Goal: Task Accomplishment & Management: Manage account settings

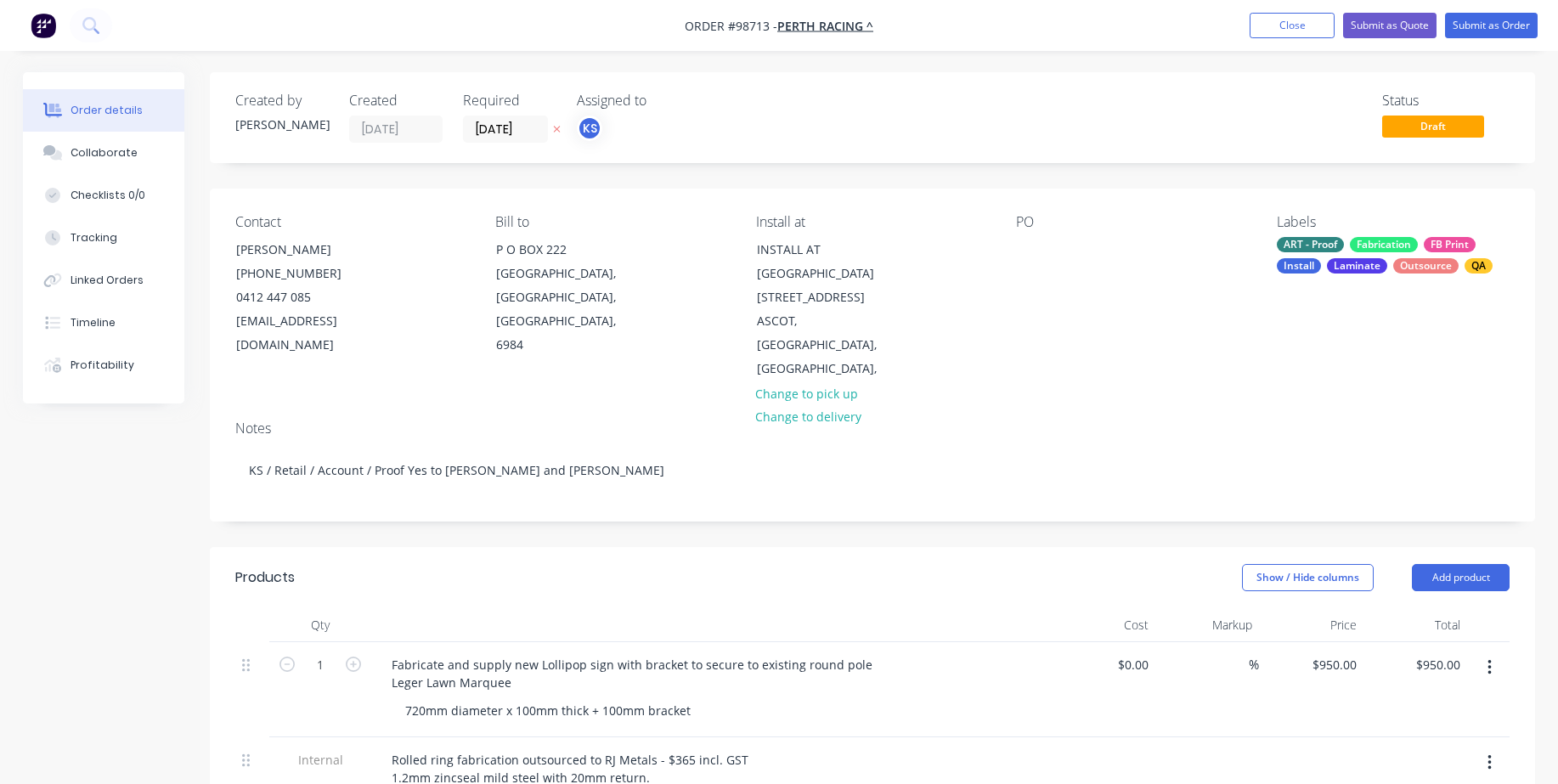
scroll to position [340, 0]
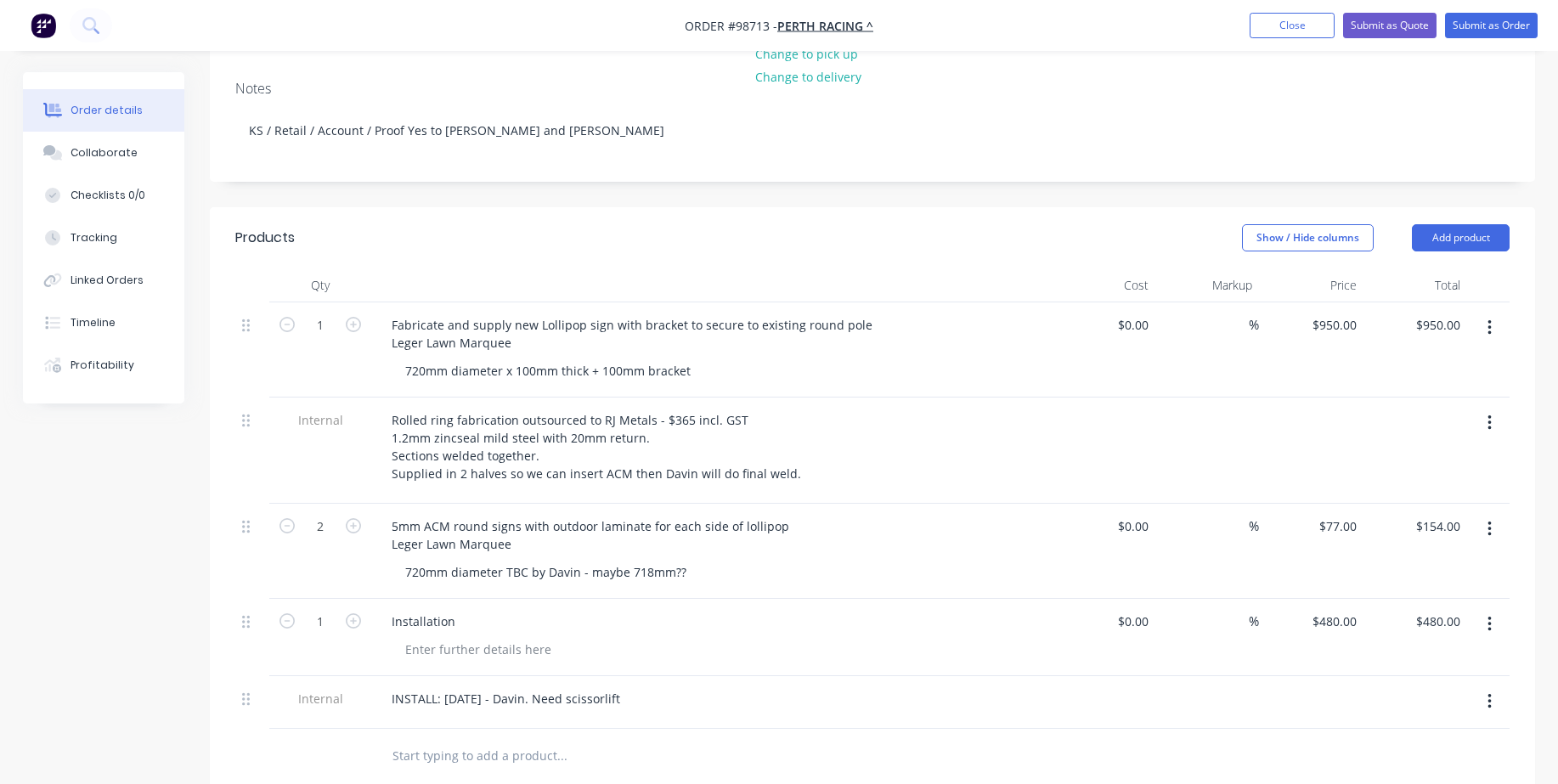
click at [1286, 23] on button "Close" at bounding box center [1292, 25] width 85 height 26
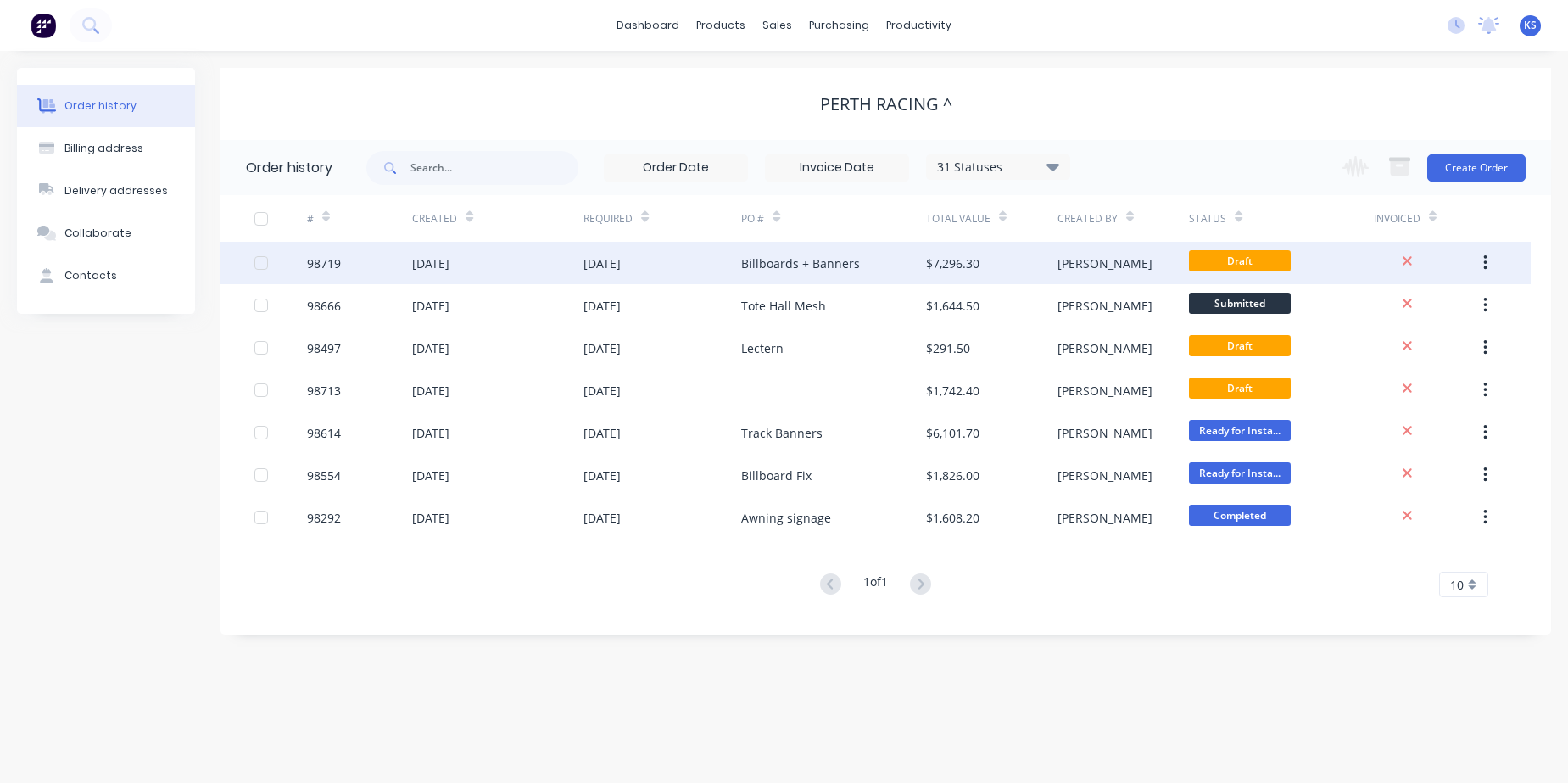
click at [621, 262] on div "[DATE]" at bounding box center [601, 263] width 37 height 18
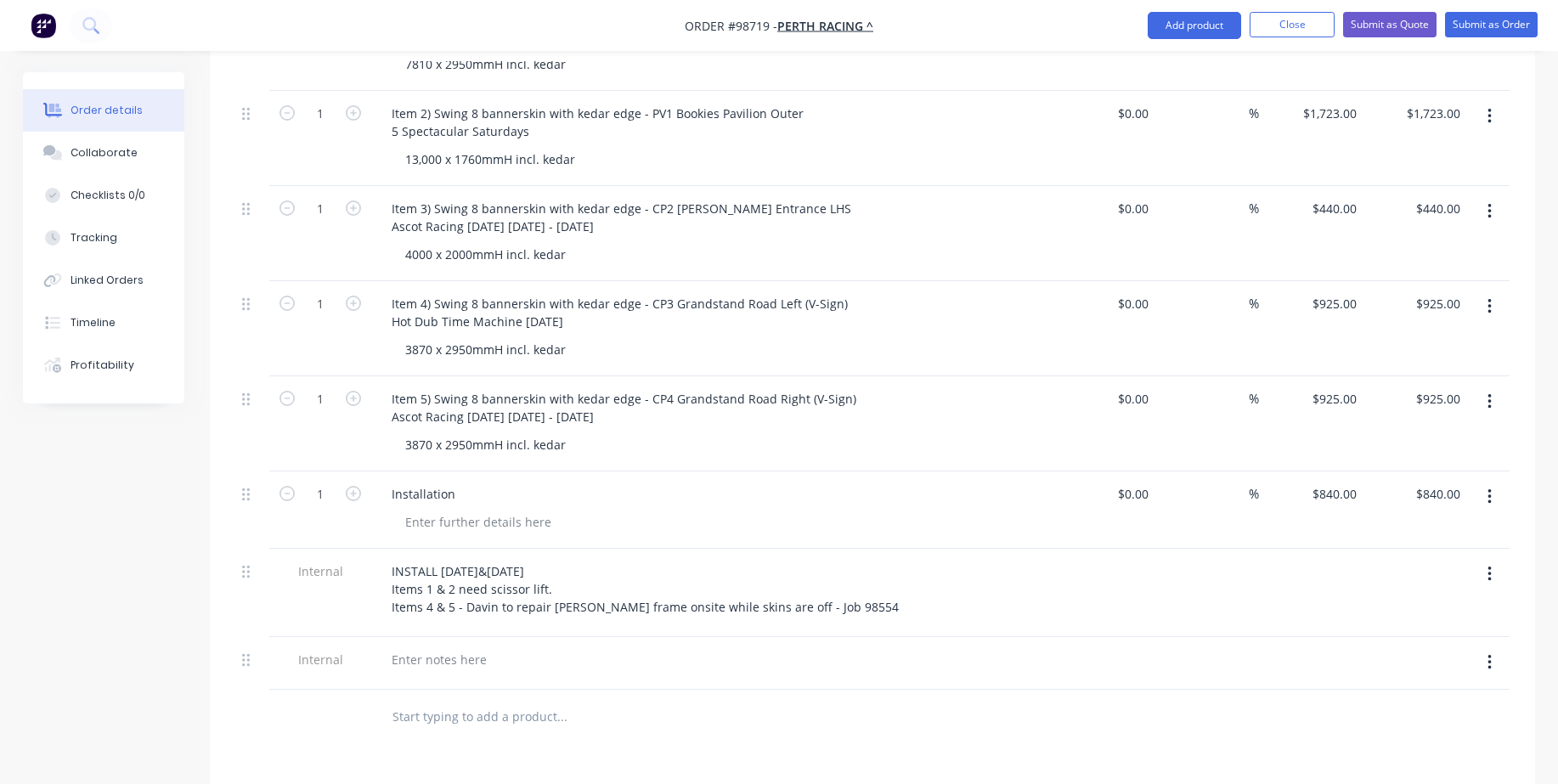
scroll to position [680, 0]
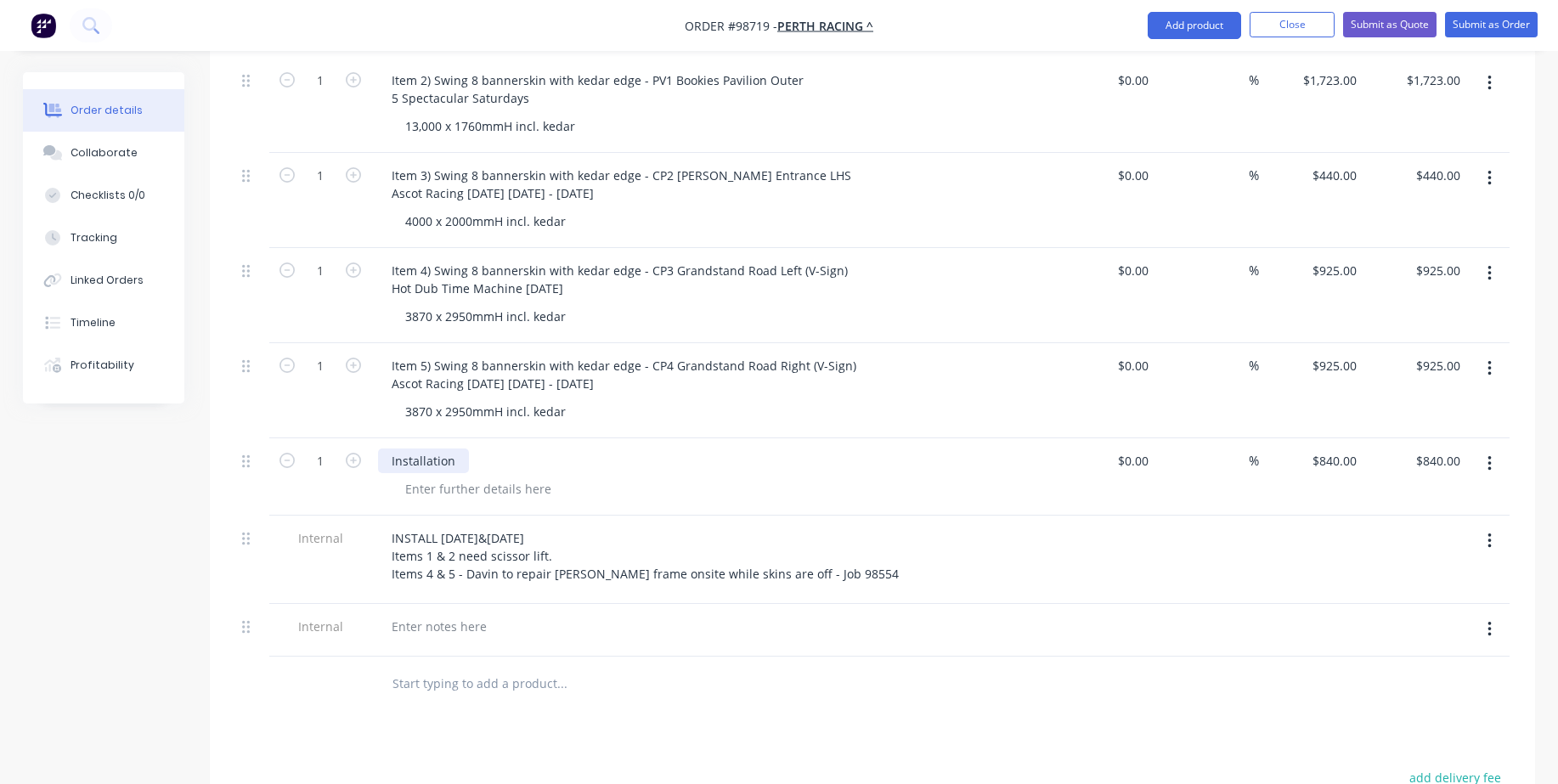
click at [463, 448] on div "Installation" at bounding box center [423, 460] width 91 height 25
click at [433, 666] on input "text" at bounding box center [561, 683] width 340 height 34
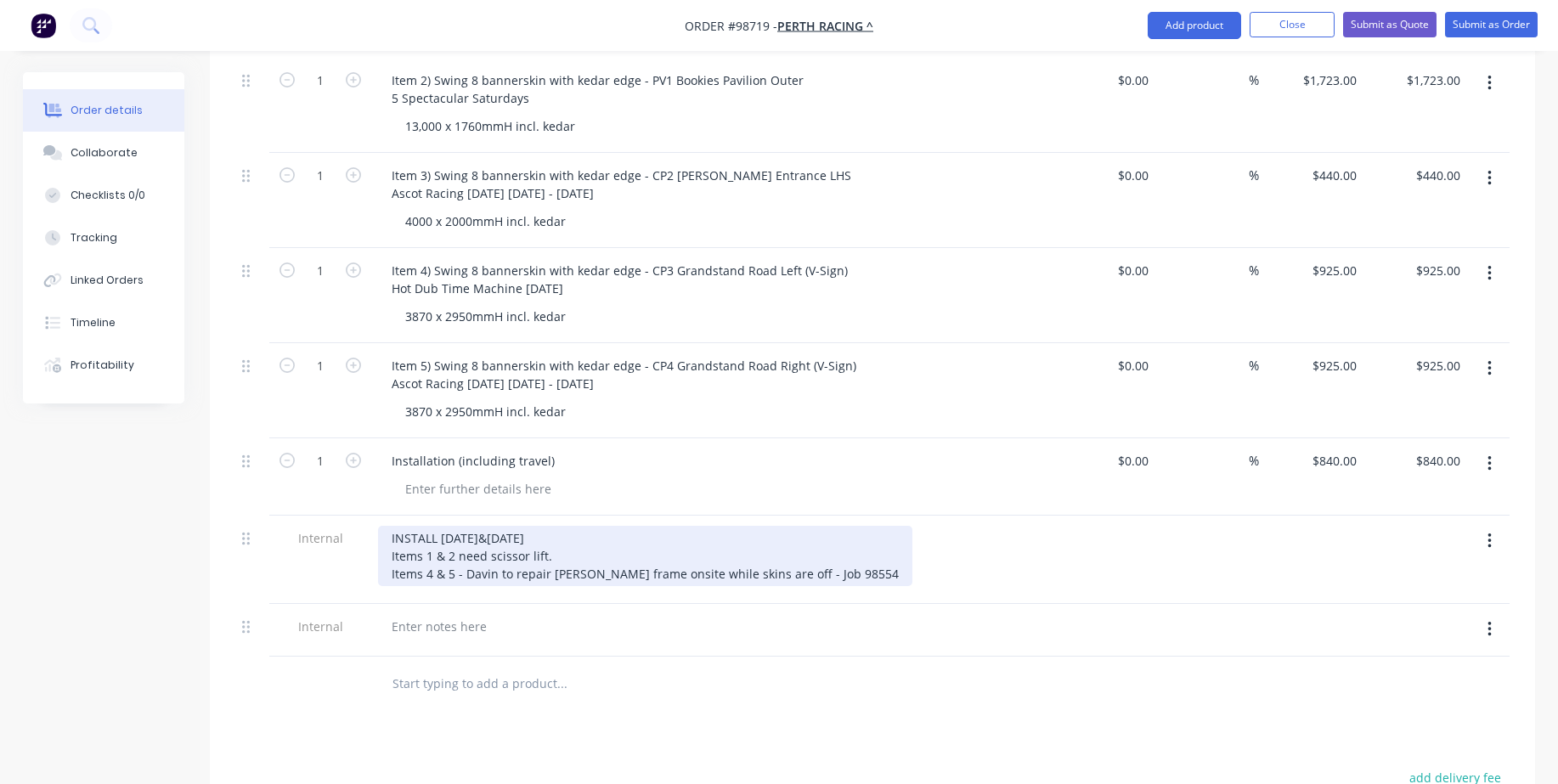
click at [479, 526] on div "INSTALL [DATE]&[DATE] Items 1 & 2 need scissor lift. Items 4 & 5 - Davin to rep…" at bounding box center [645, 555] width 534 height 60
click at [458, 526] on div "INSTALL [DATE]&[DATE] Items 1 & 2 need scissor lift. Items 4 & 5 - Davin to rep…" at bounding box center [645, 555] width 534 height 60
click at [508, 526] on div "INSTALL [DATE] Items 1 & 2 need scissor lift. Items 4 & 5 - Davin to repair [PE…" at bounding box center [645, 555] width 534 height 60
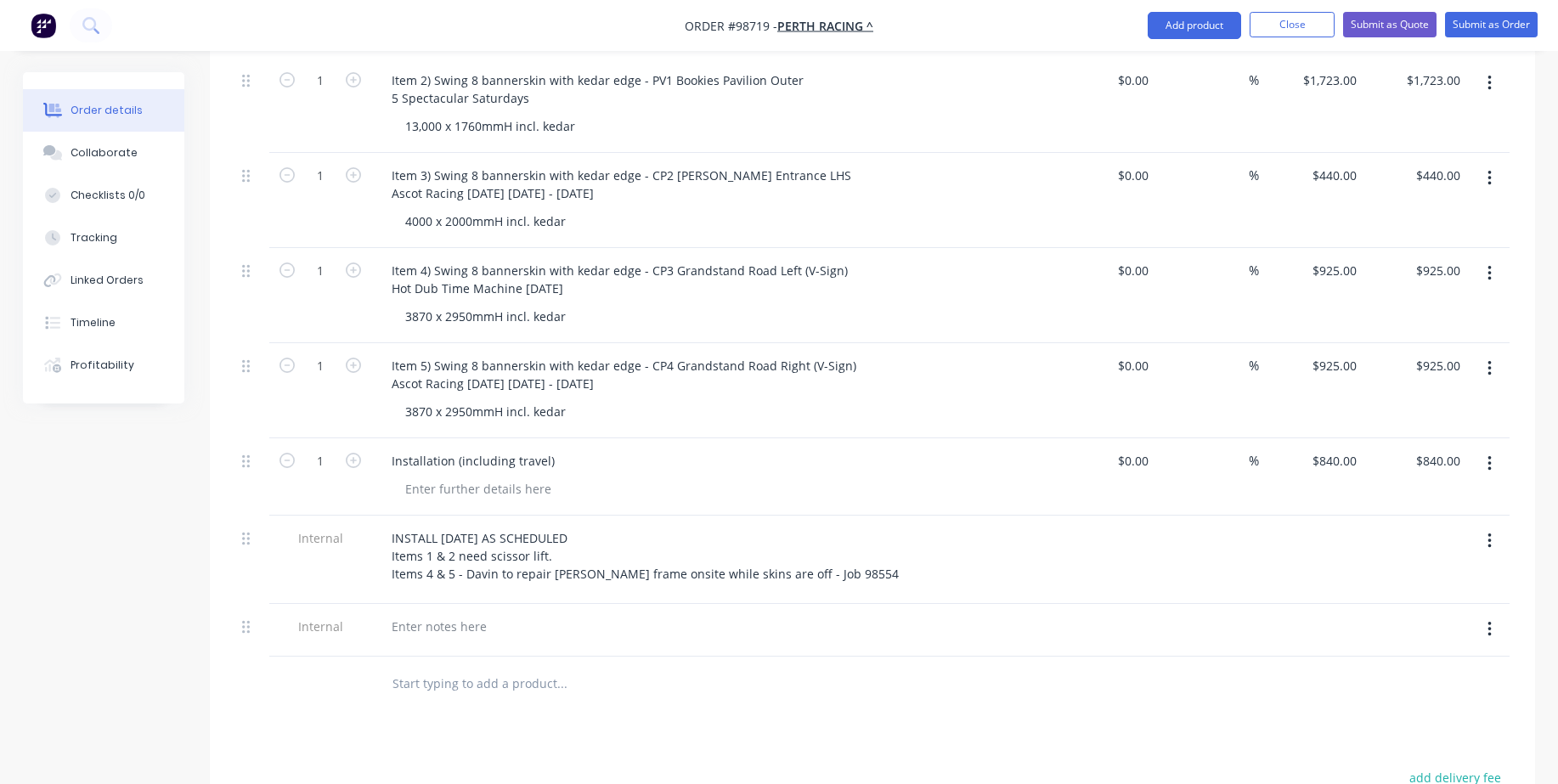
click at [1491, 620] on icon "button" at bounding box center [1490, 630] width 4 height 19
click at [1398, 696] on div "Delete" at bounding box center [1429, 708] width 131 height 25
click at [731, 623] on div at bounding box center [561, 630] width 340 height 34
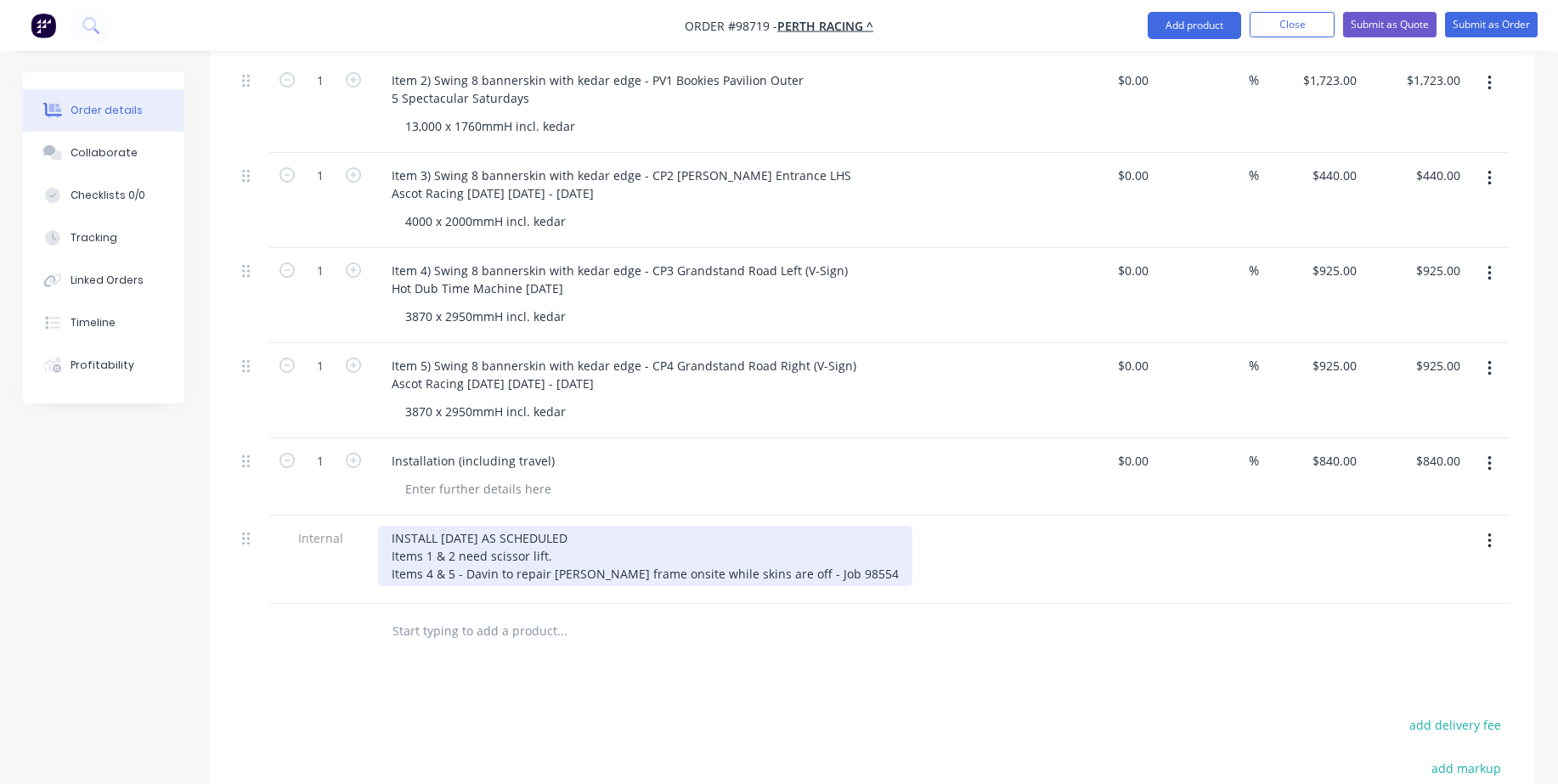
click at [465, 549] on div "INSTALL [DATE] AS SCHEDULED Items 1 & 2 need scissor lift. Items 4 & 5 - Davin …" at bounding box center [645, 555] width 534 height 60
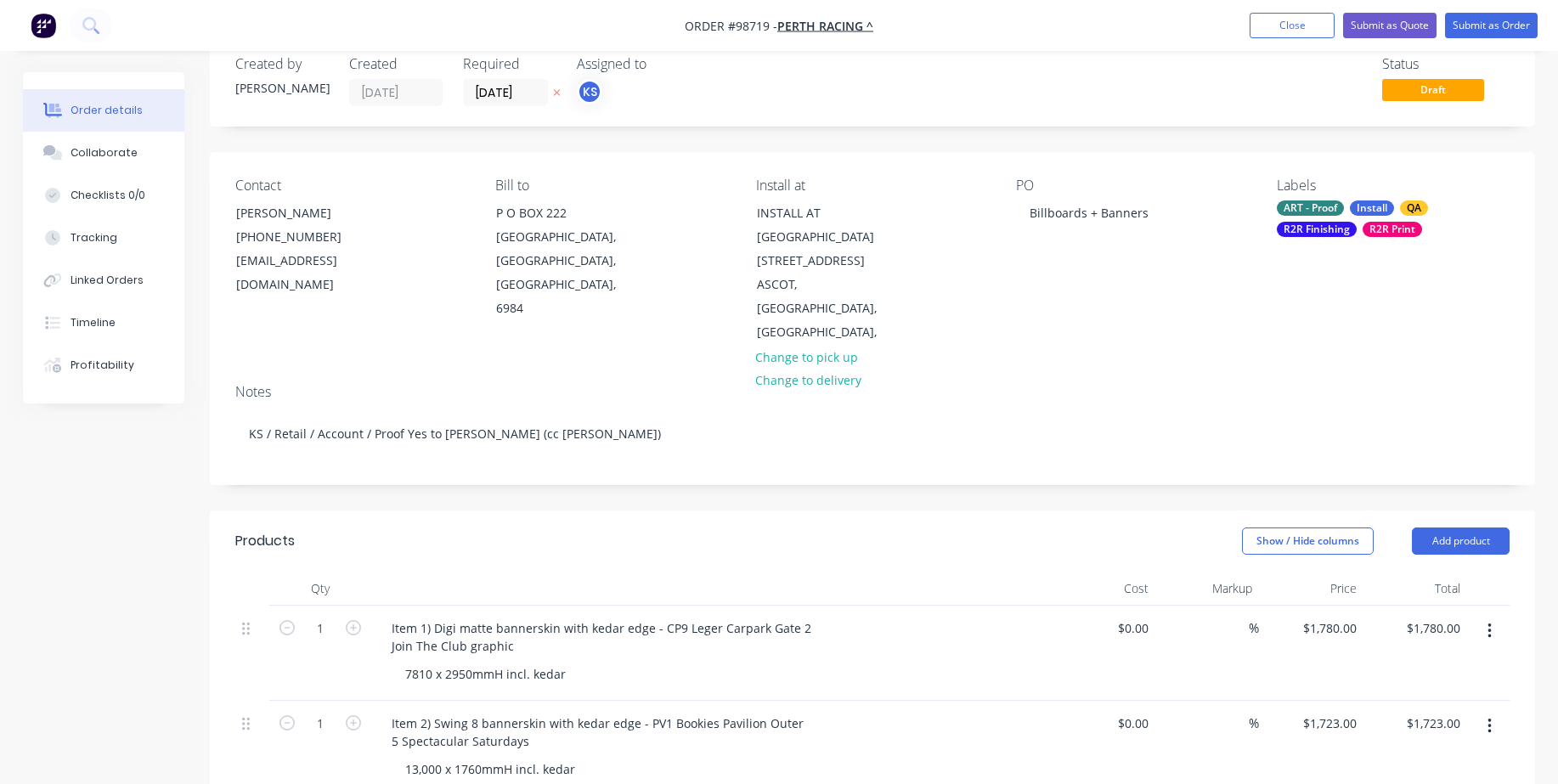
scroll to position [0, 0]
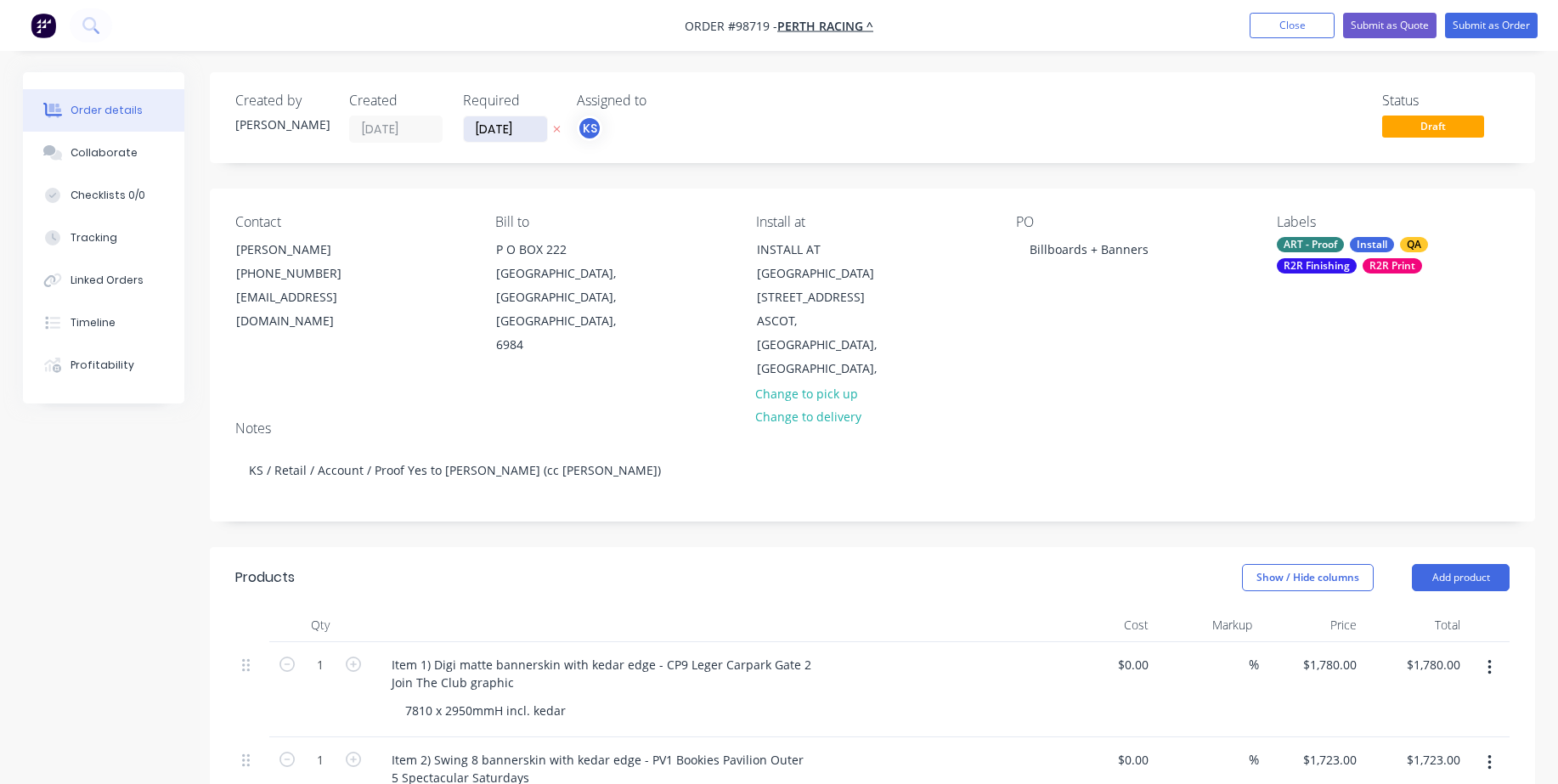
click at [506, 128] on input "[DATE]" at bounding box center [505, 129] width 83 height 26
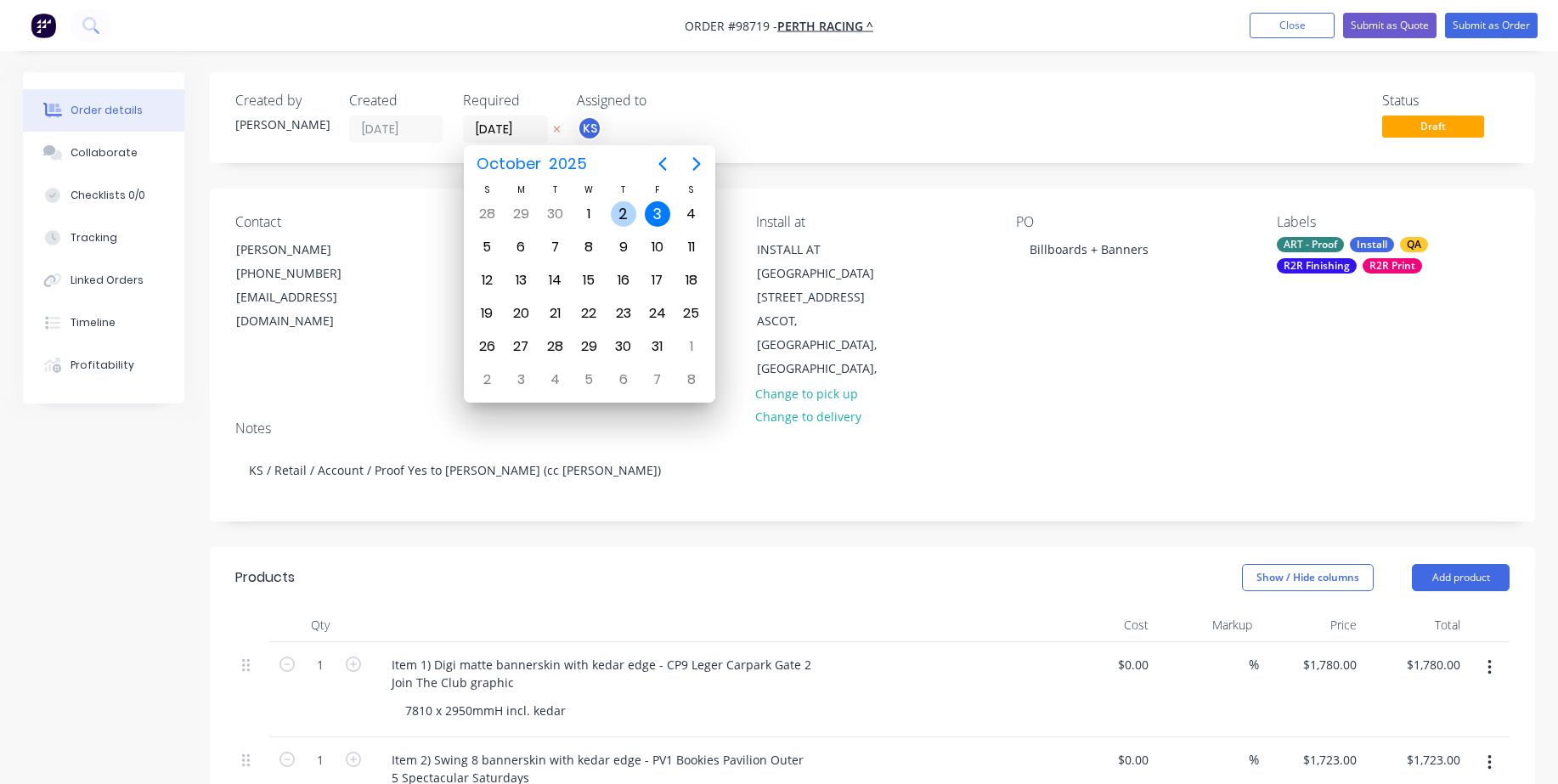
click at [619, 209] on div "2" at bounding box center [623, 213] width 26 height 26
type input "[DATE]"
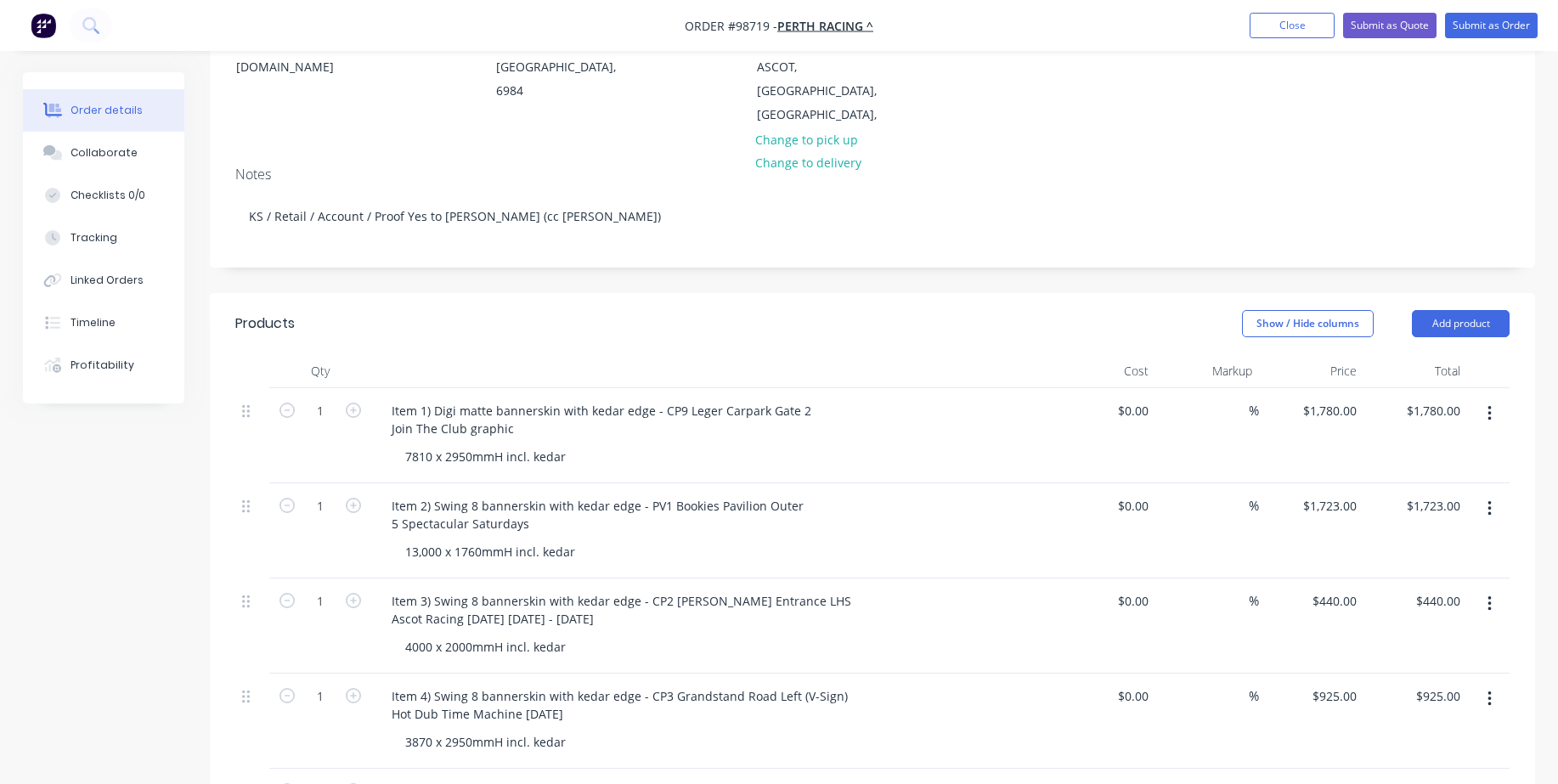
scroll to position [256, 0]
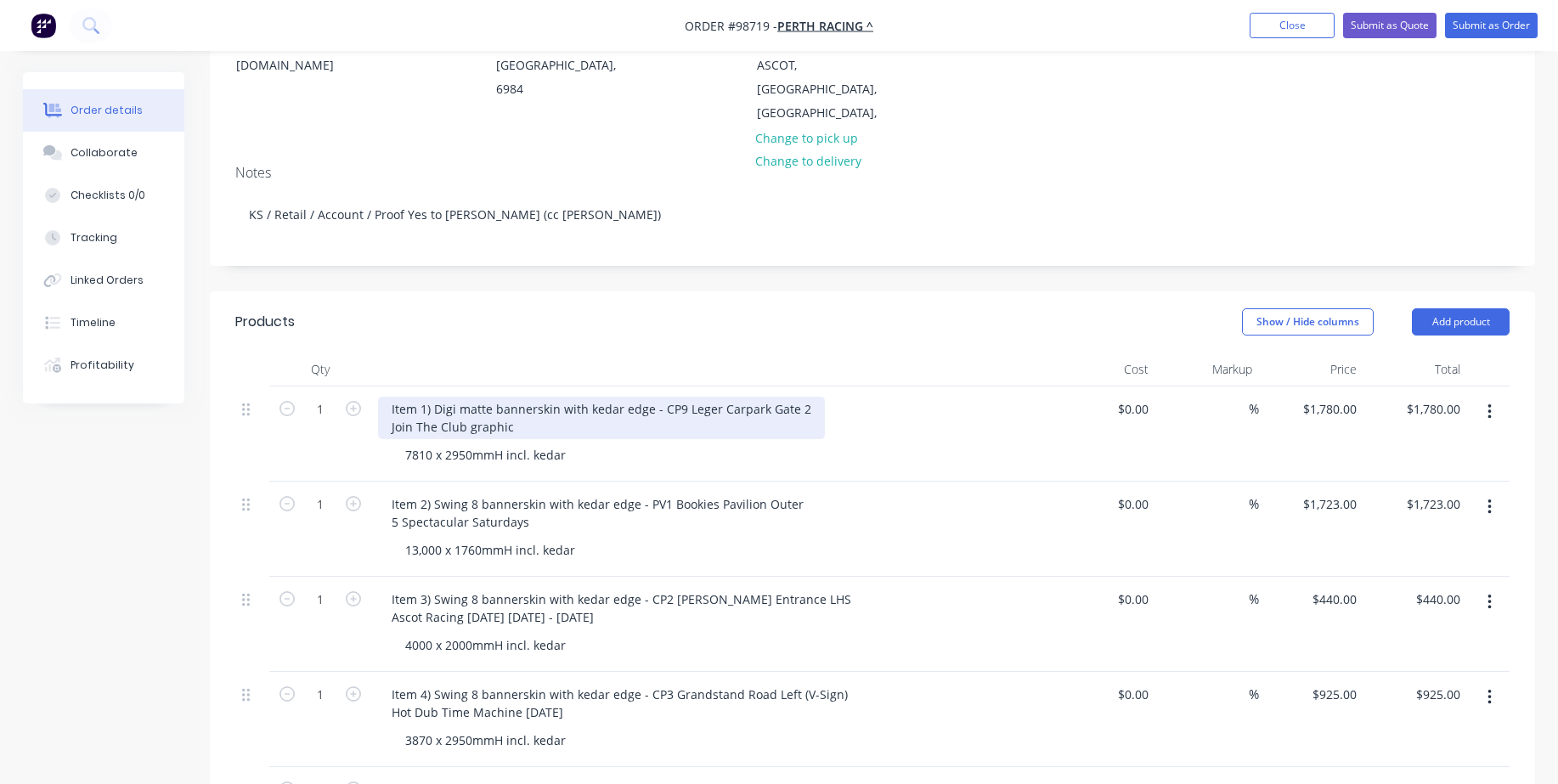
click at [521, 404] on div "Item 1) Digi matte bannerskin with kedar edge - CP9 Leger Carpark Gate 2 Join T…" at bounding box center [601, 417] width 447 height 42
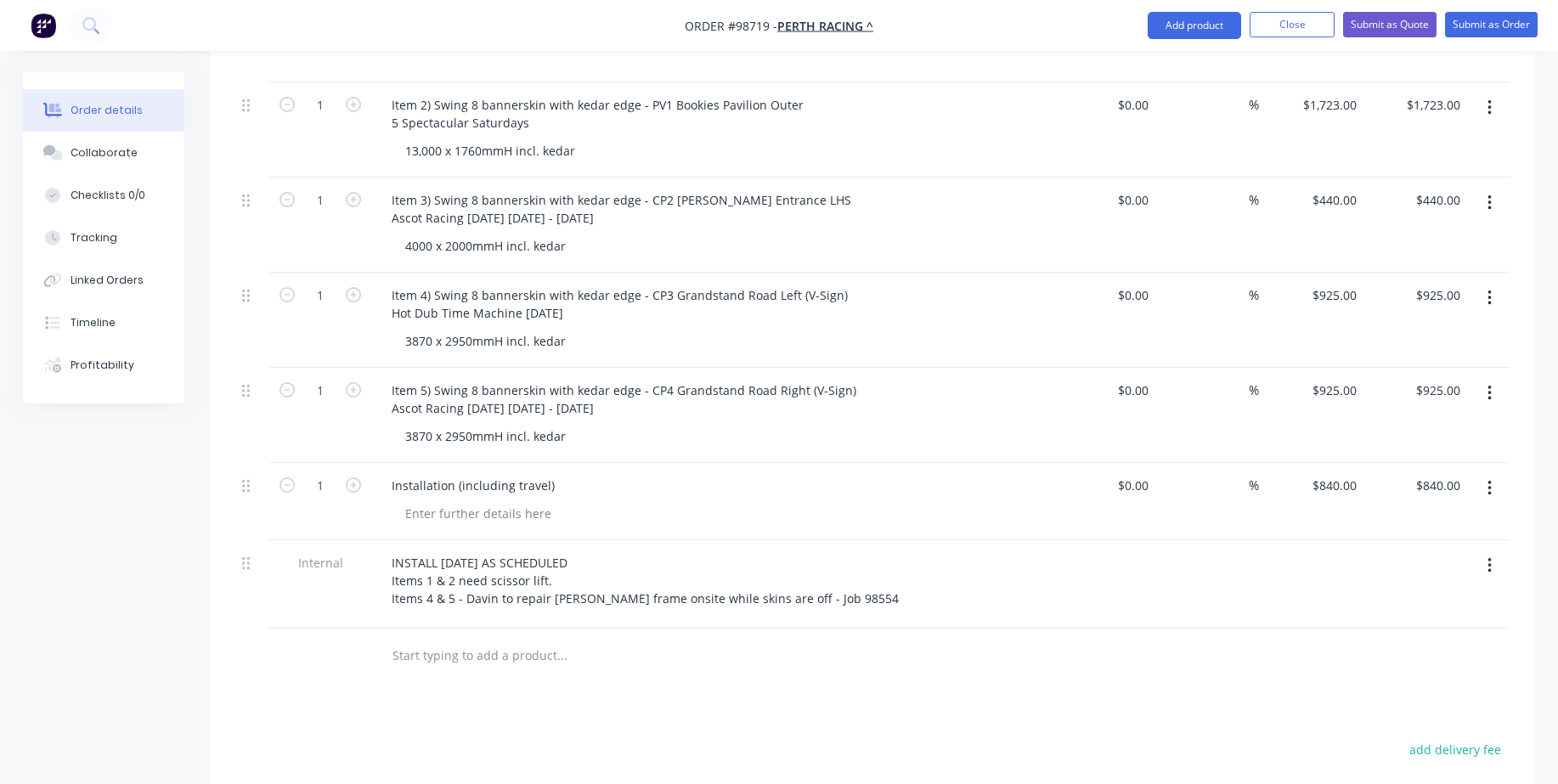
scroll to position [681, 0]
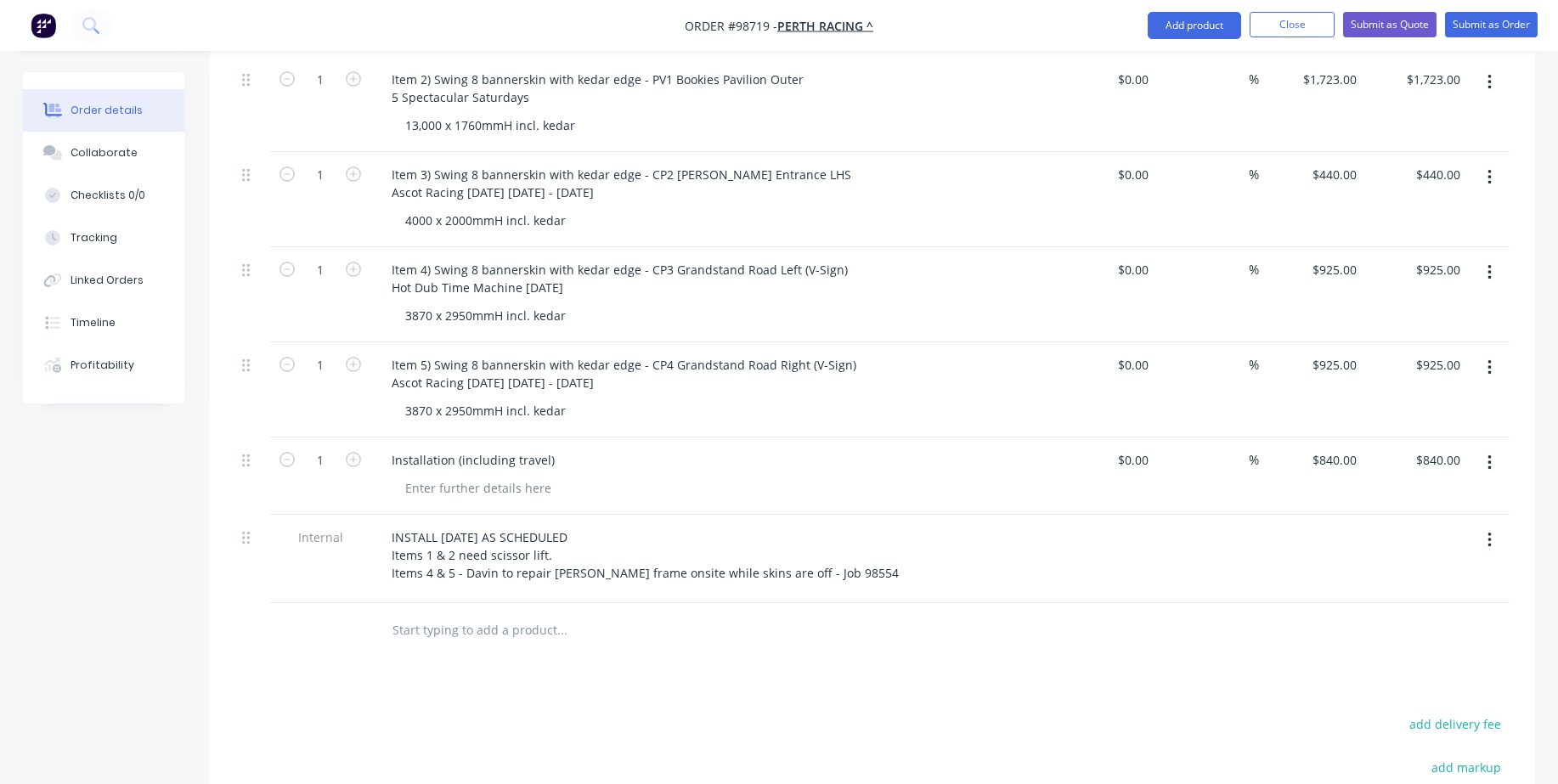
click at [656, 614] on input "text" at bounding box center [561, 630] width 340 height 34
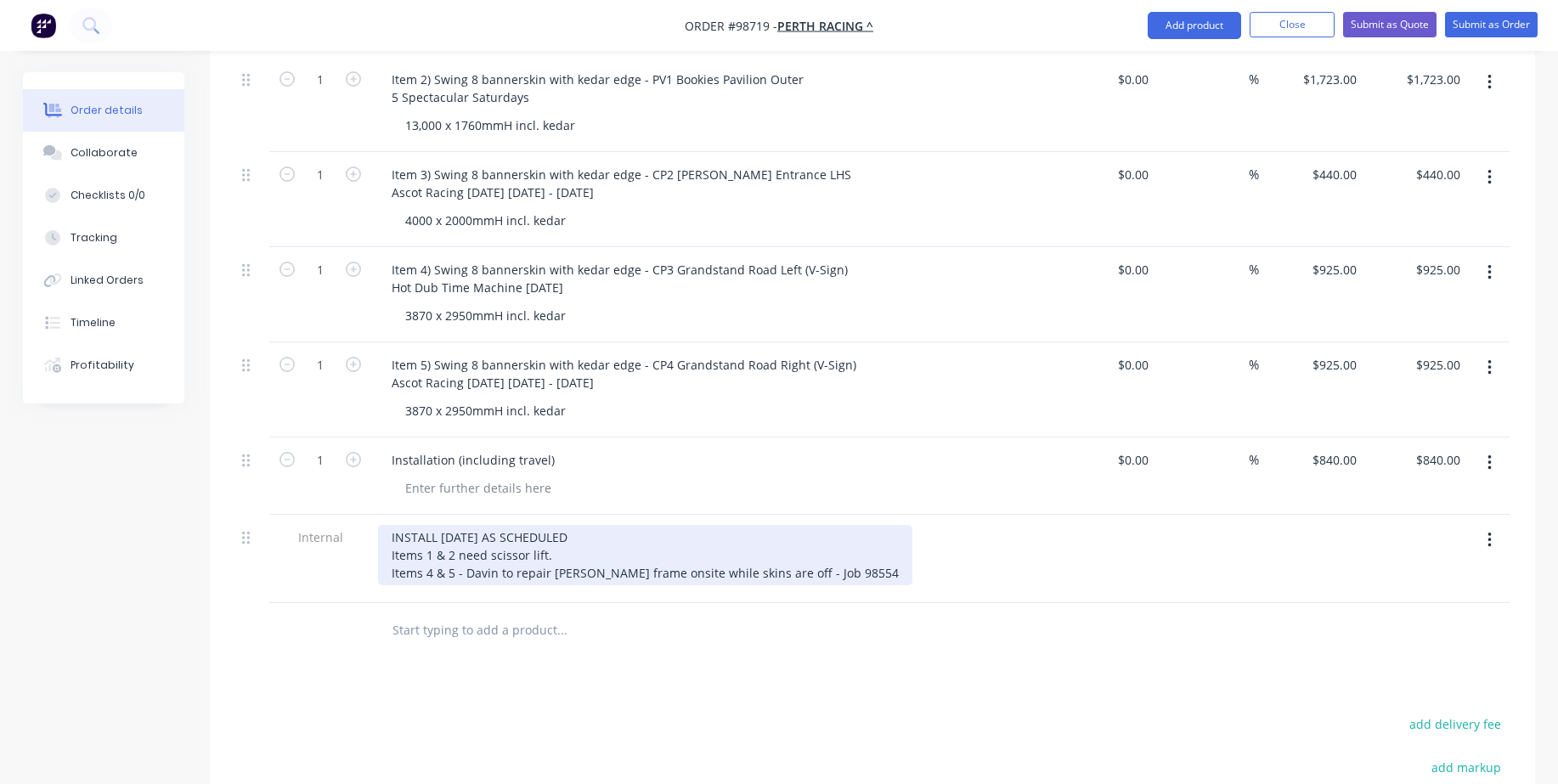
click at [764, 544] on div "INSTALL [DATE] AS SCHEDULED Items 1 & 2 need scissor lift. Items 4 & 5 - Davin …" at bounding box center [645, 554] width 534 height 60
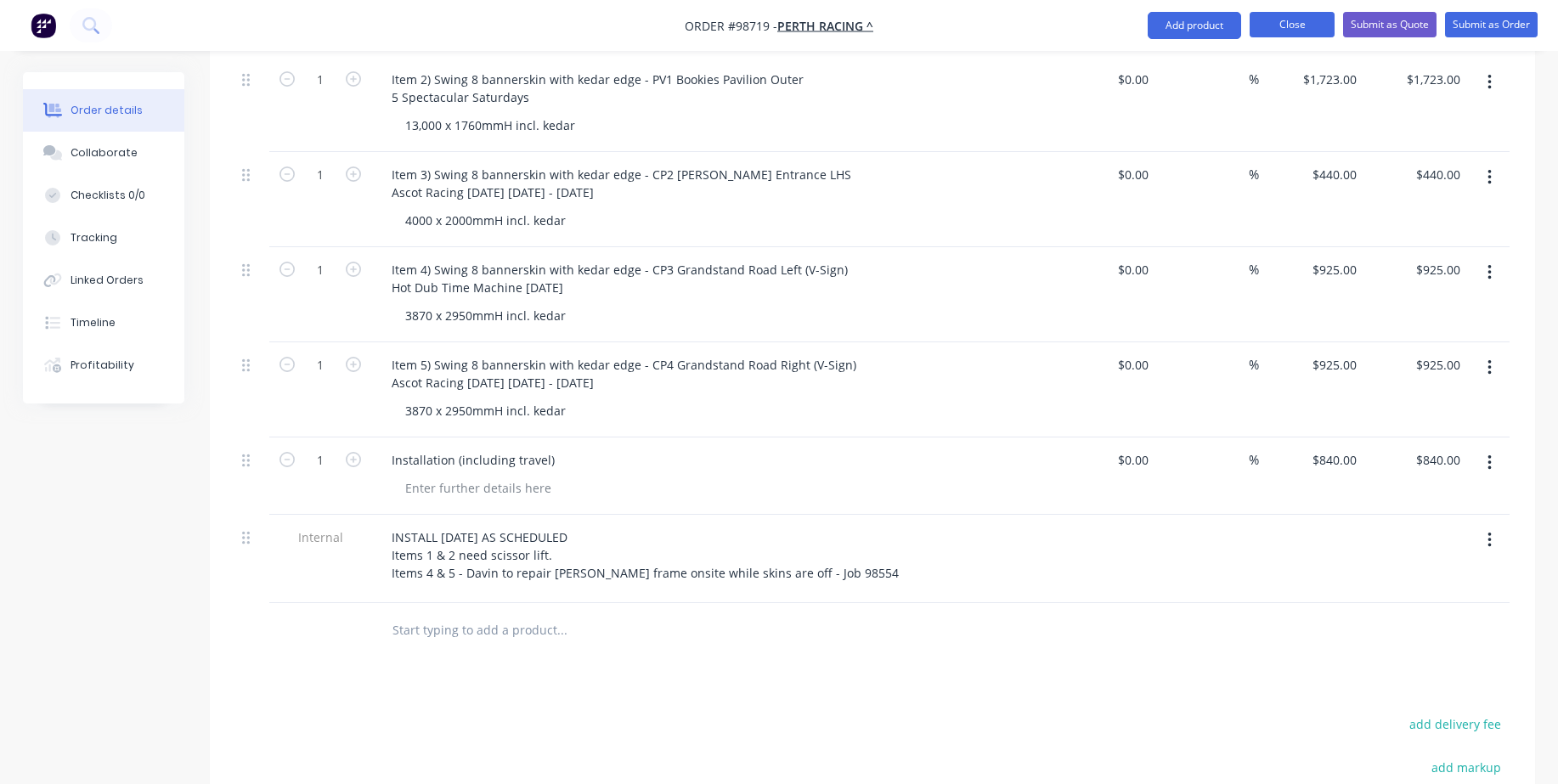
click at [1315, 23] on button "Close" at bounding box center [1292, 24] width 85 height 26
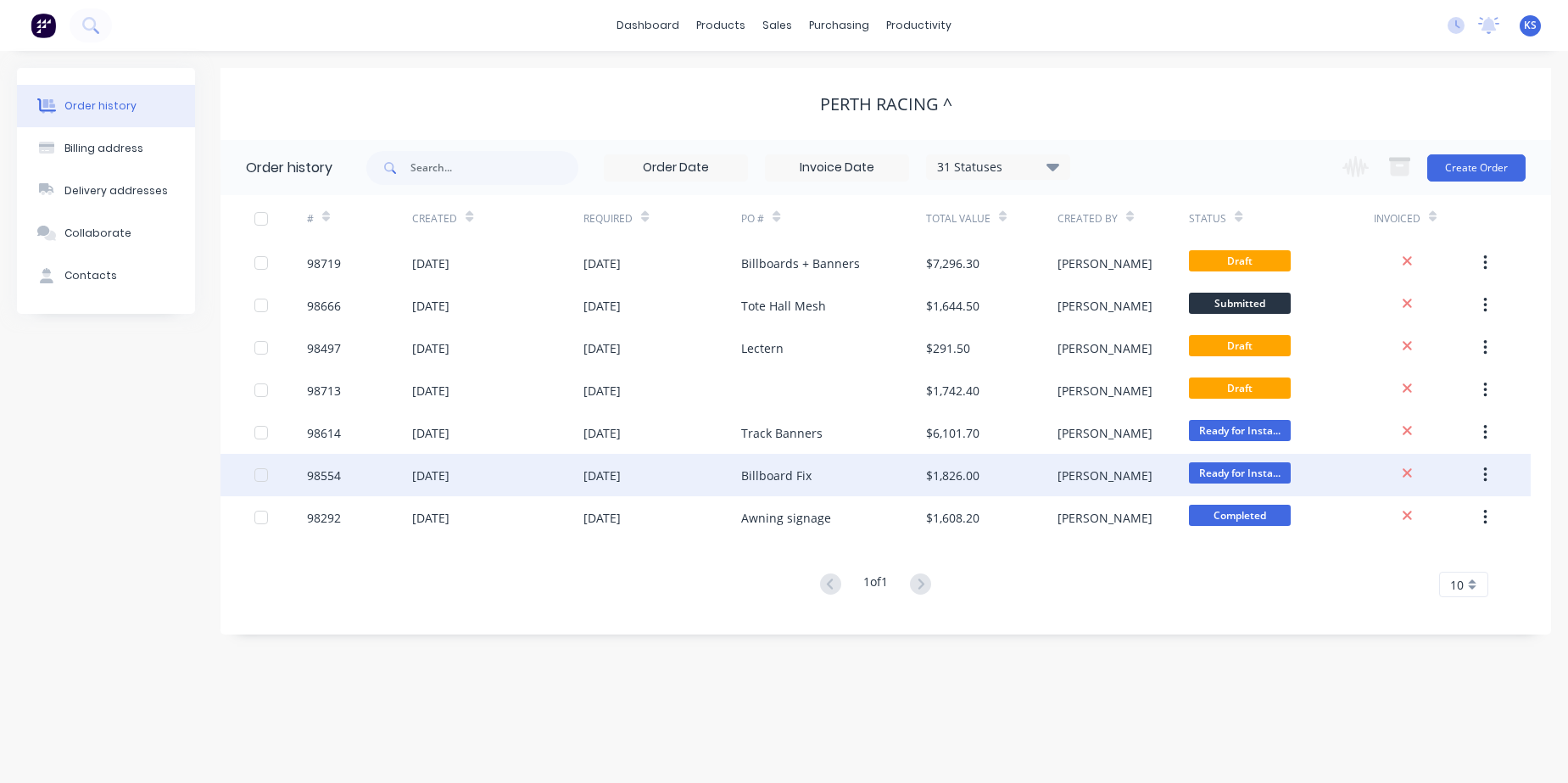
click at [504, 471] on div "[DATE]" at bounding box center [497, 475] width 171 height 42
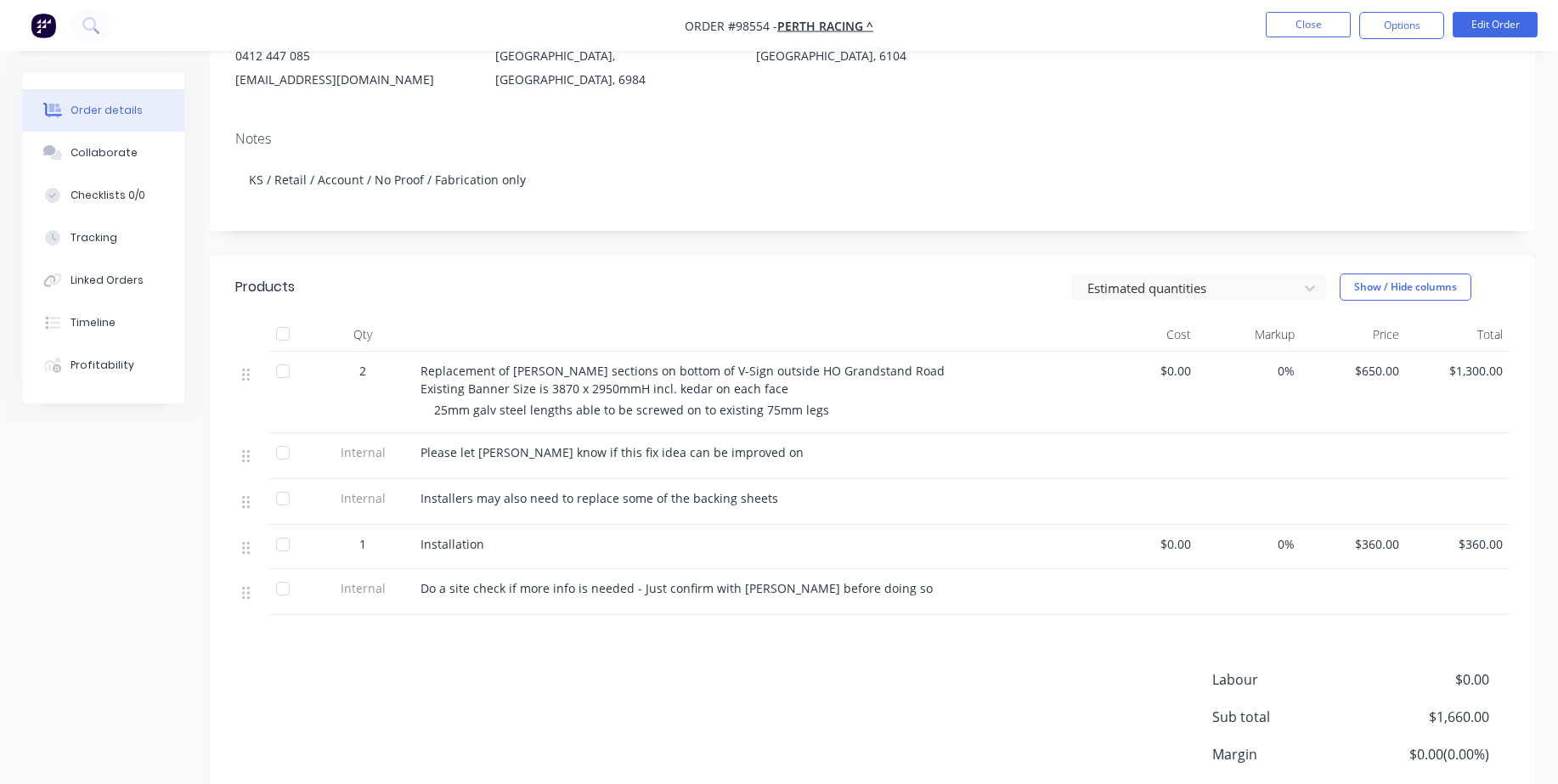
scroll to position [255, 0]
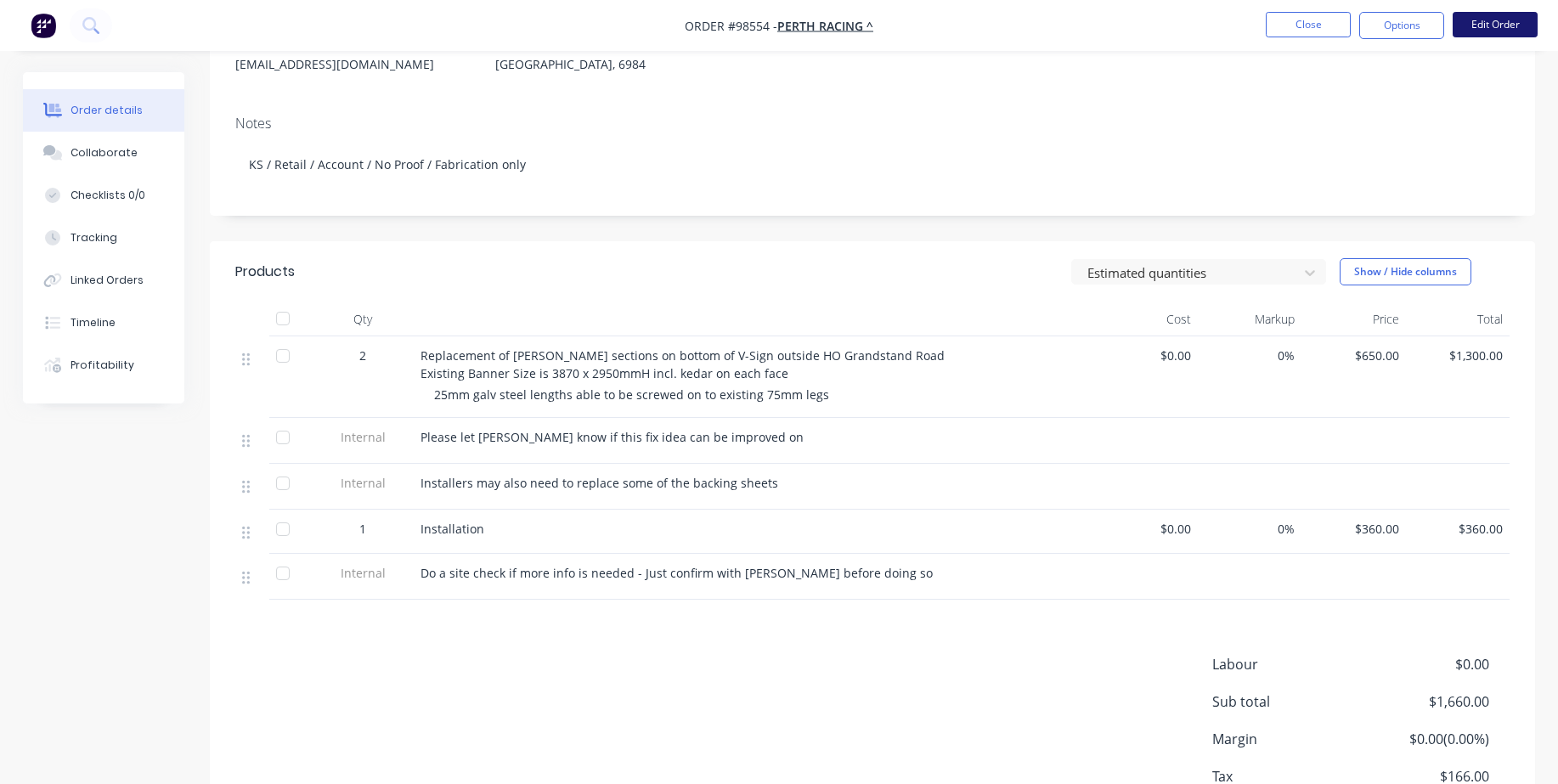
click at [1502, 19] on button "Edit Order" at bounding box center [1495, 24] width 85 height 26
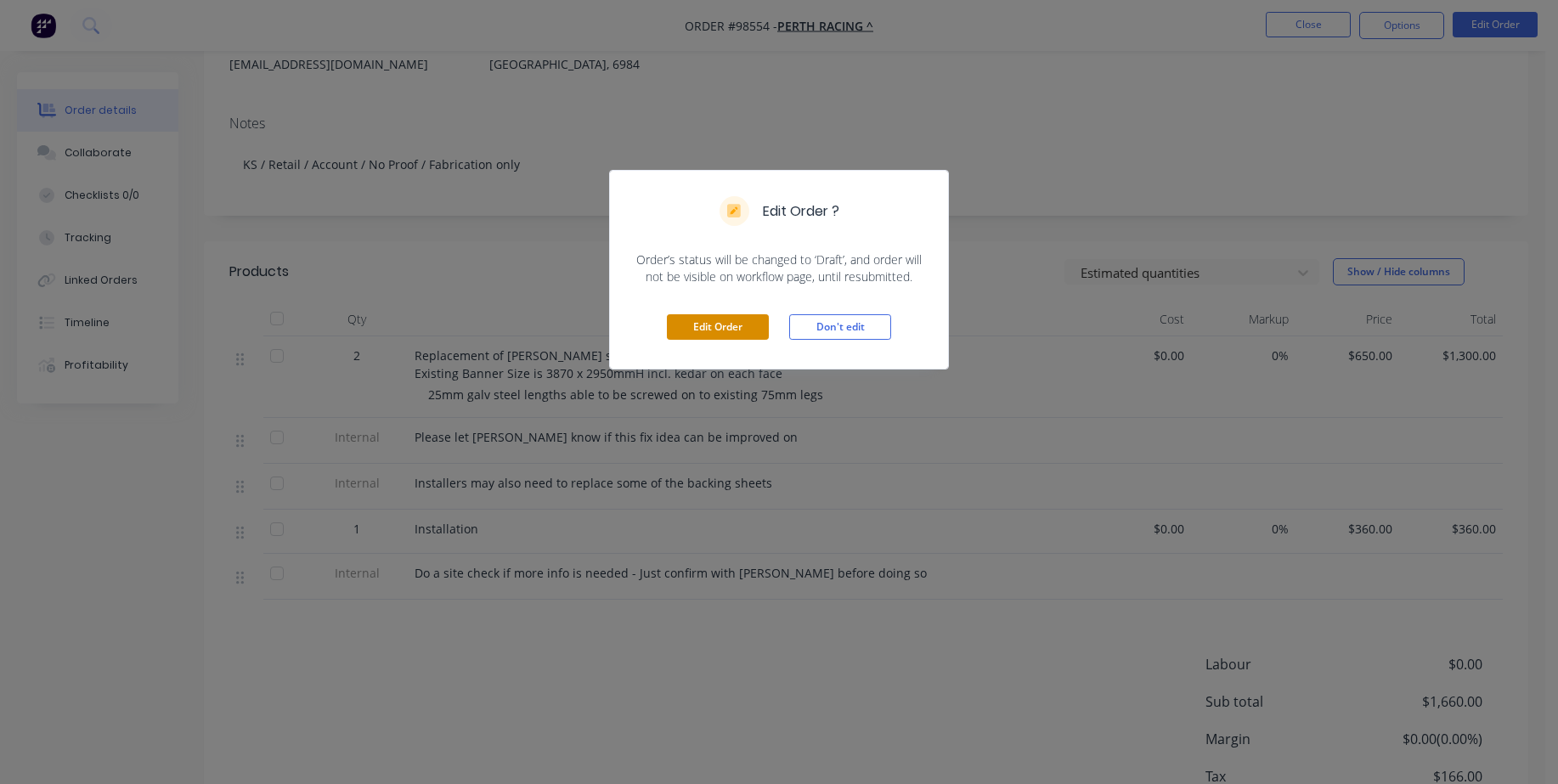
click at [712, 334] on button "Edit Order" at bounding box center [717, 326] width 102 height 26
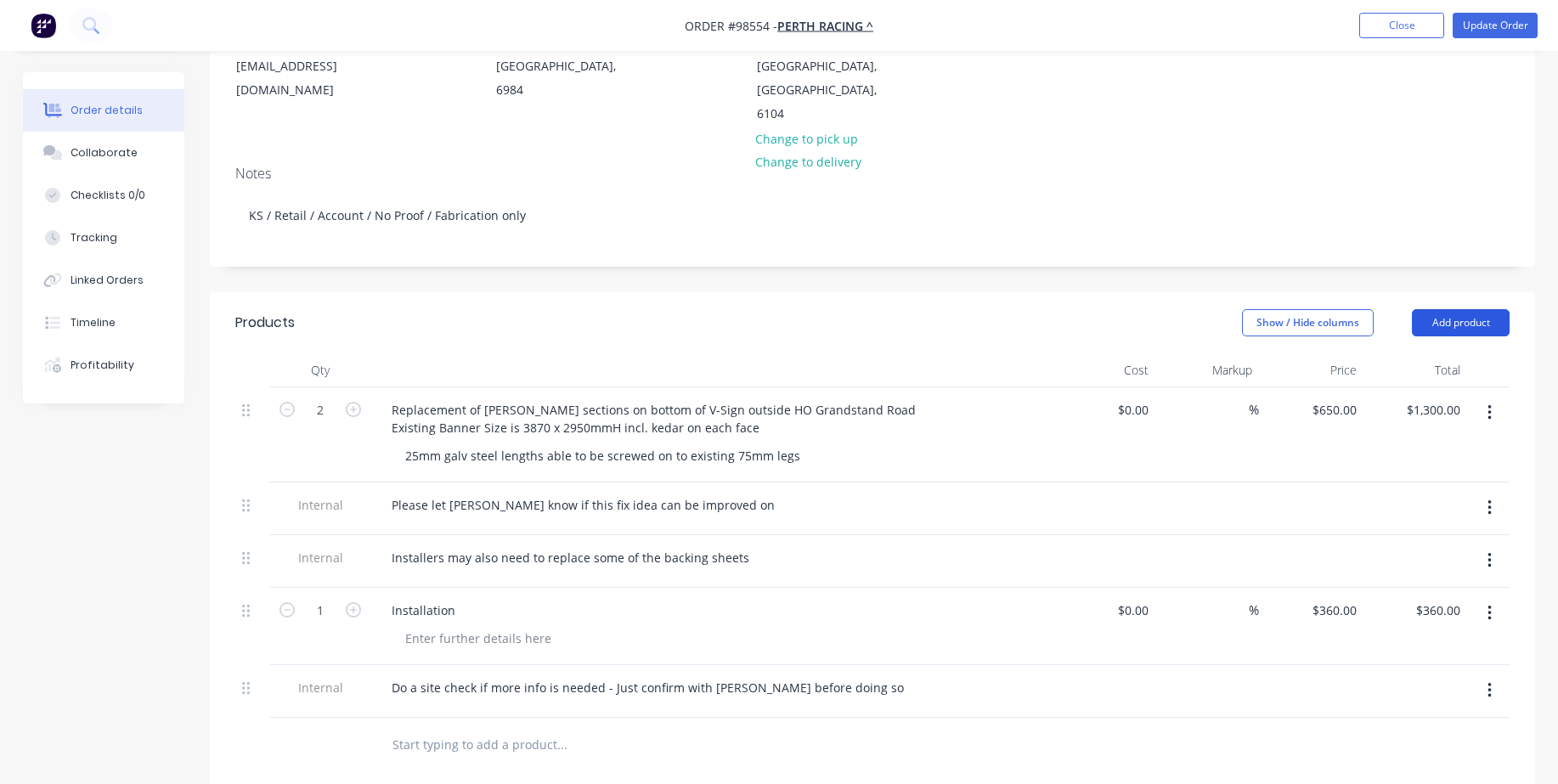
click at [1458, 309] on button "Add product" at bounding box center [1461, 323] width 98 height 27
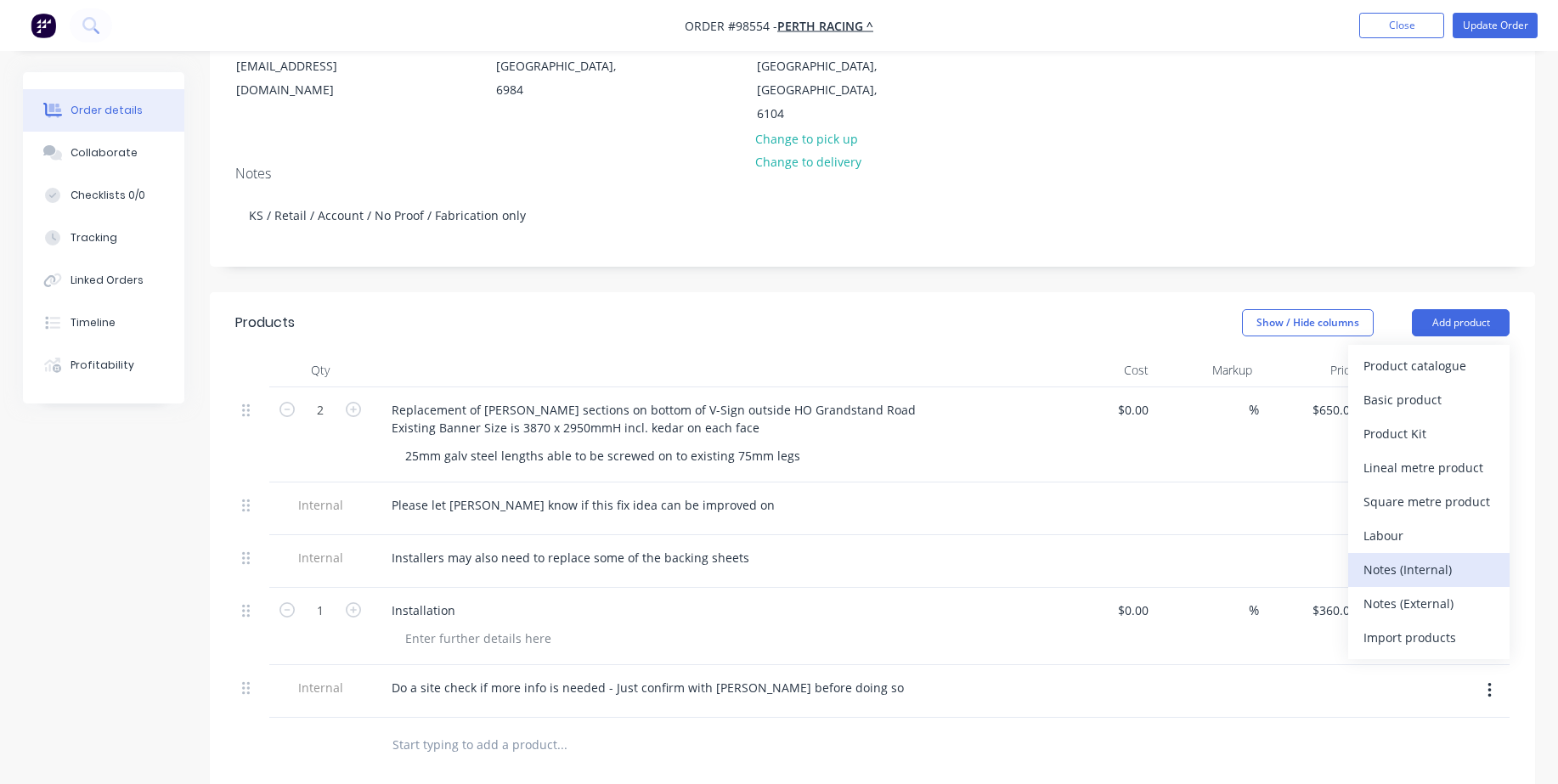
click at [1408, 557] on div "Notes (Internal)" at bounding box center [1429, 570] width 131 height 25
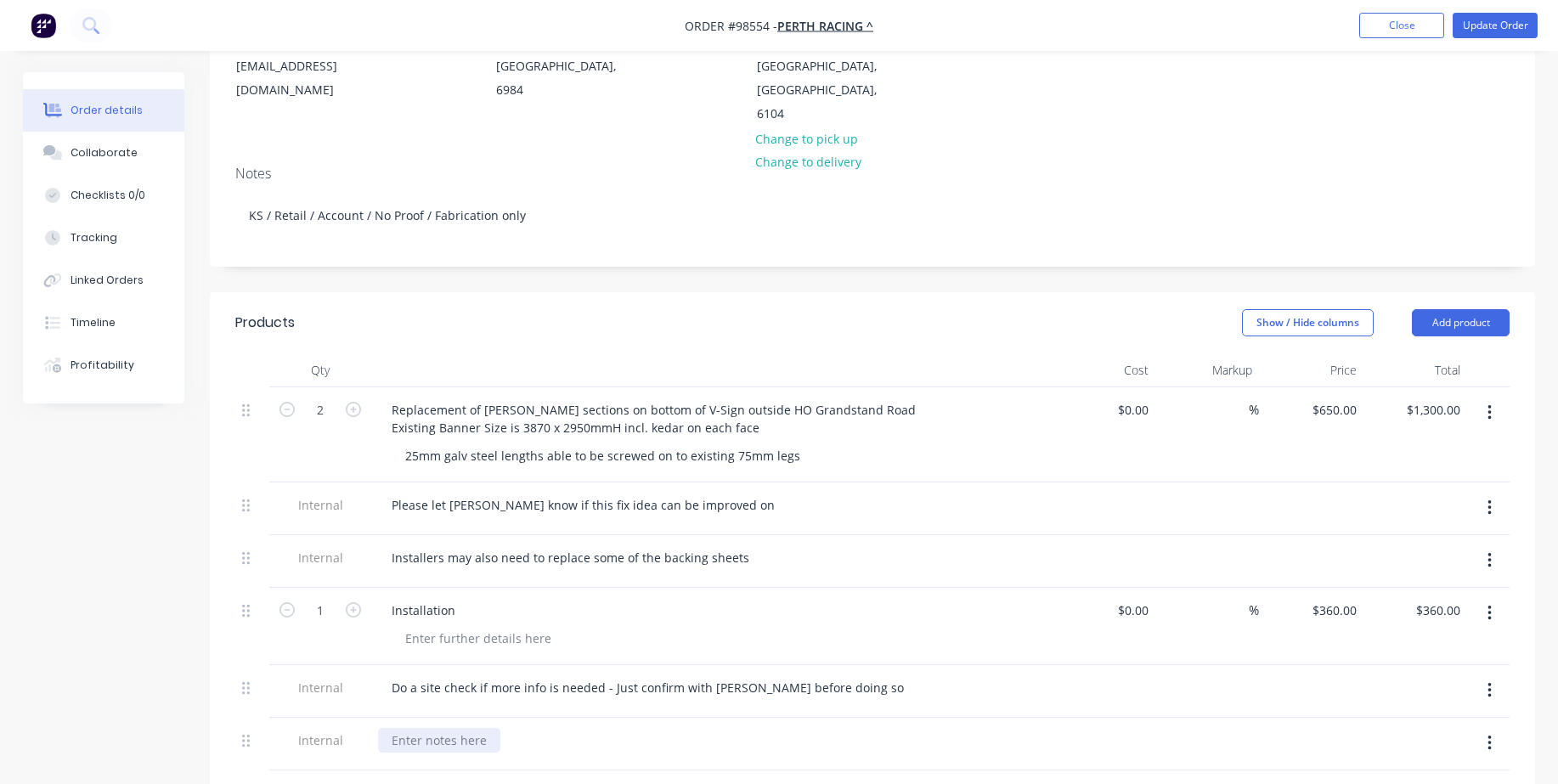
click at [427, 728] on div at bounding box center [440, 740] width 123 height 25
click at [485, 780] on input "text" at bounding box center [561, 796] width 340 height 34
click at [654, 728] on div "[DATE]: Repair / Install confirmed for [DATE]" at bounding box center [516, 740] width 276 height 25
click at [683, 780] on input "text" at bounding box center [561, 796] width 340 height 34
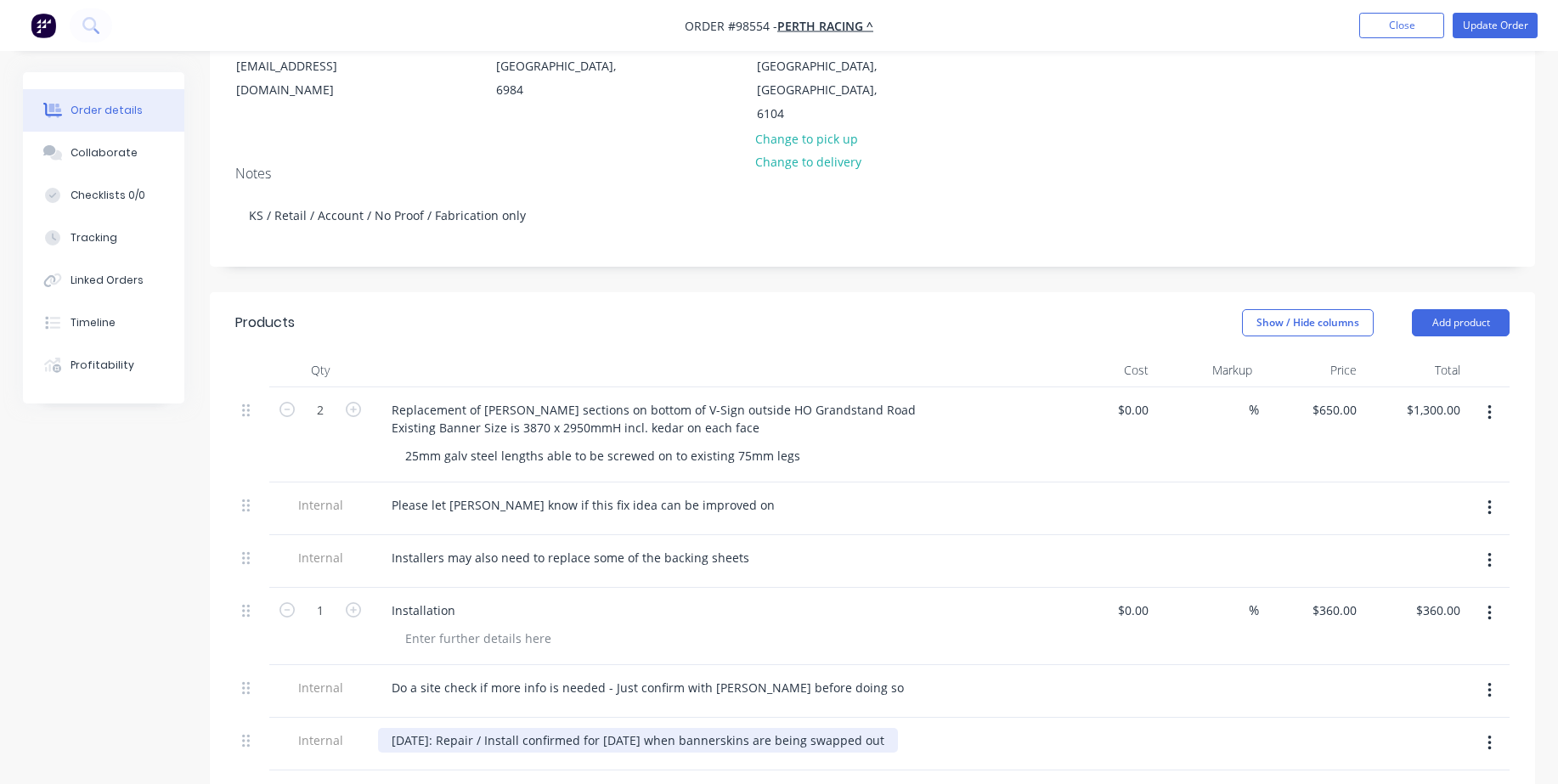
drag, startPoint x: 916, startPoint y: 696, endPoint x: 326, endPoint y: 675, distance: 590.4
click at [326, 718] on div "Internal [DATE]: Repair / Install confirmed for [DATE] when bannerskins are bei…" at bounding box center [872, 744] width 1275 height 53
copy div "[DATE]: Repair / Install confirmed for [DATE] when bannerskins are being swappe…"
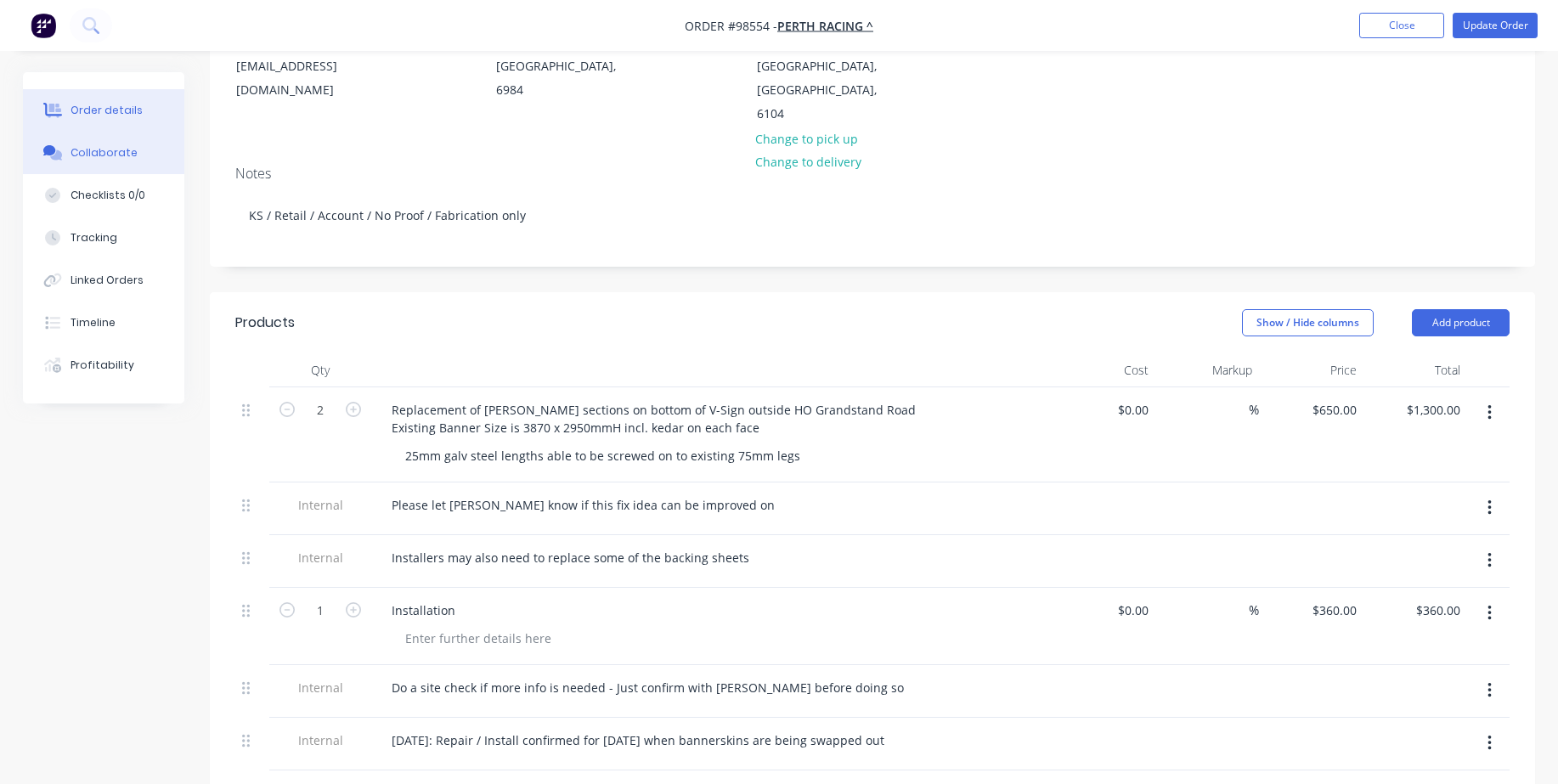
click at [102, 151] on div "Collaborate" at bounding box center [104, 153] width 67 height 15
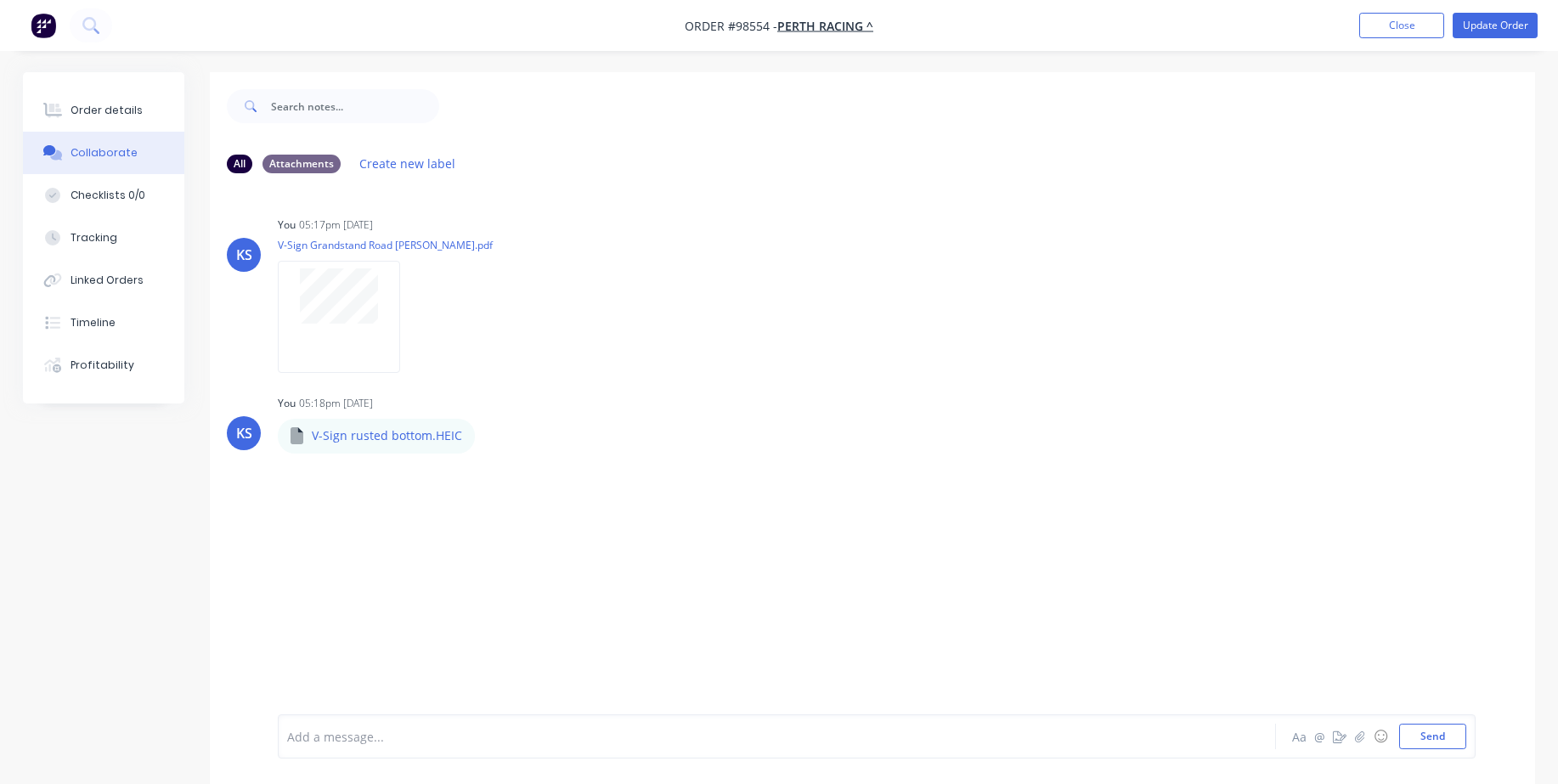
click at [371, 739] on div at bounding box center [730, 736] width 884 height 18
click at [867, 735] on div "[DATE]: Repair / Install confirmed for [DATE] when bannerskins are being swappe…" at bounding box center [730, 736] width 884 height 18
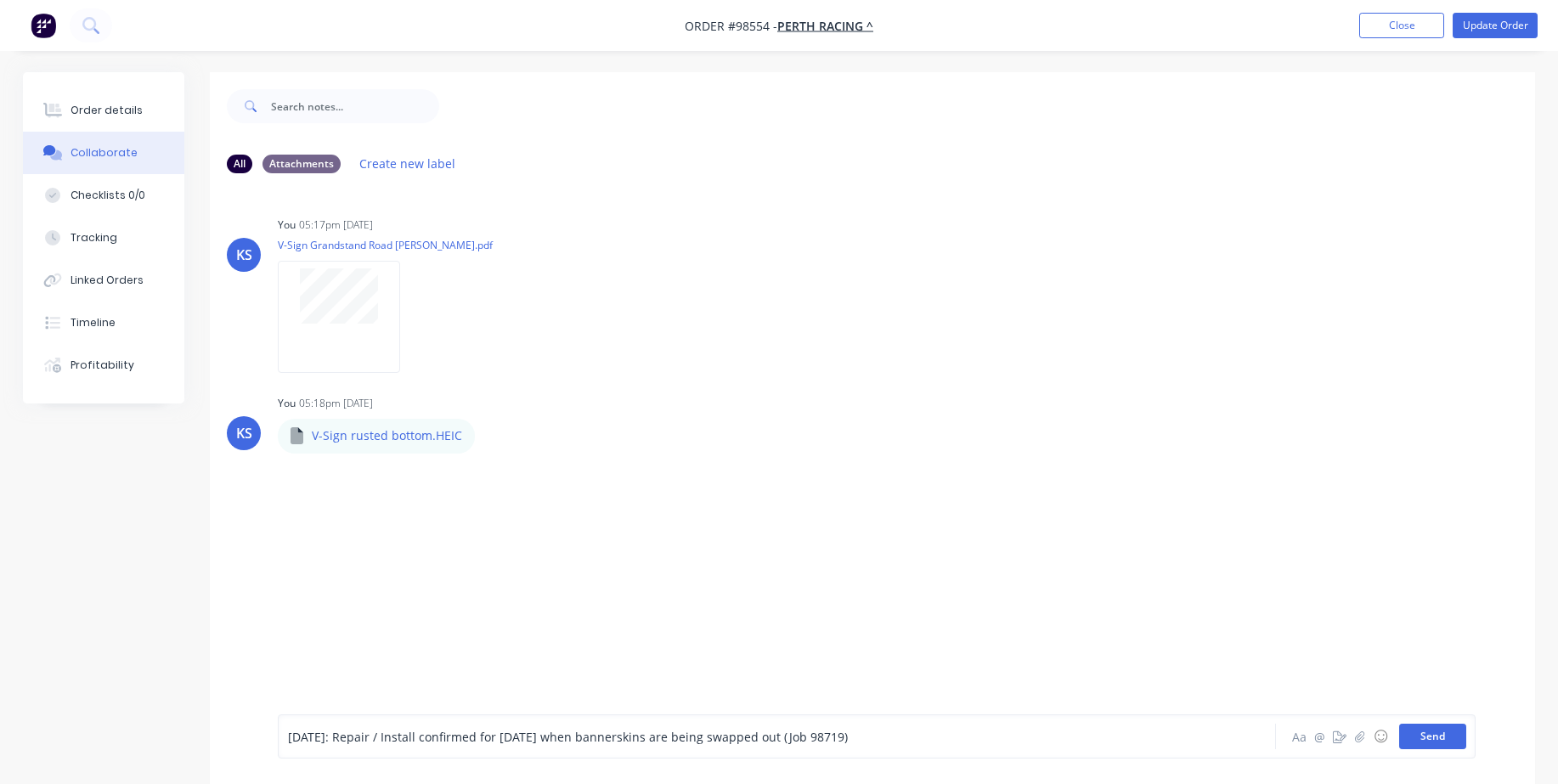
click at [1418, 727] on button "Send" at bounding box center [1433, 736] width 67 height 26
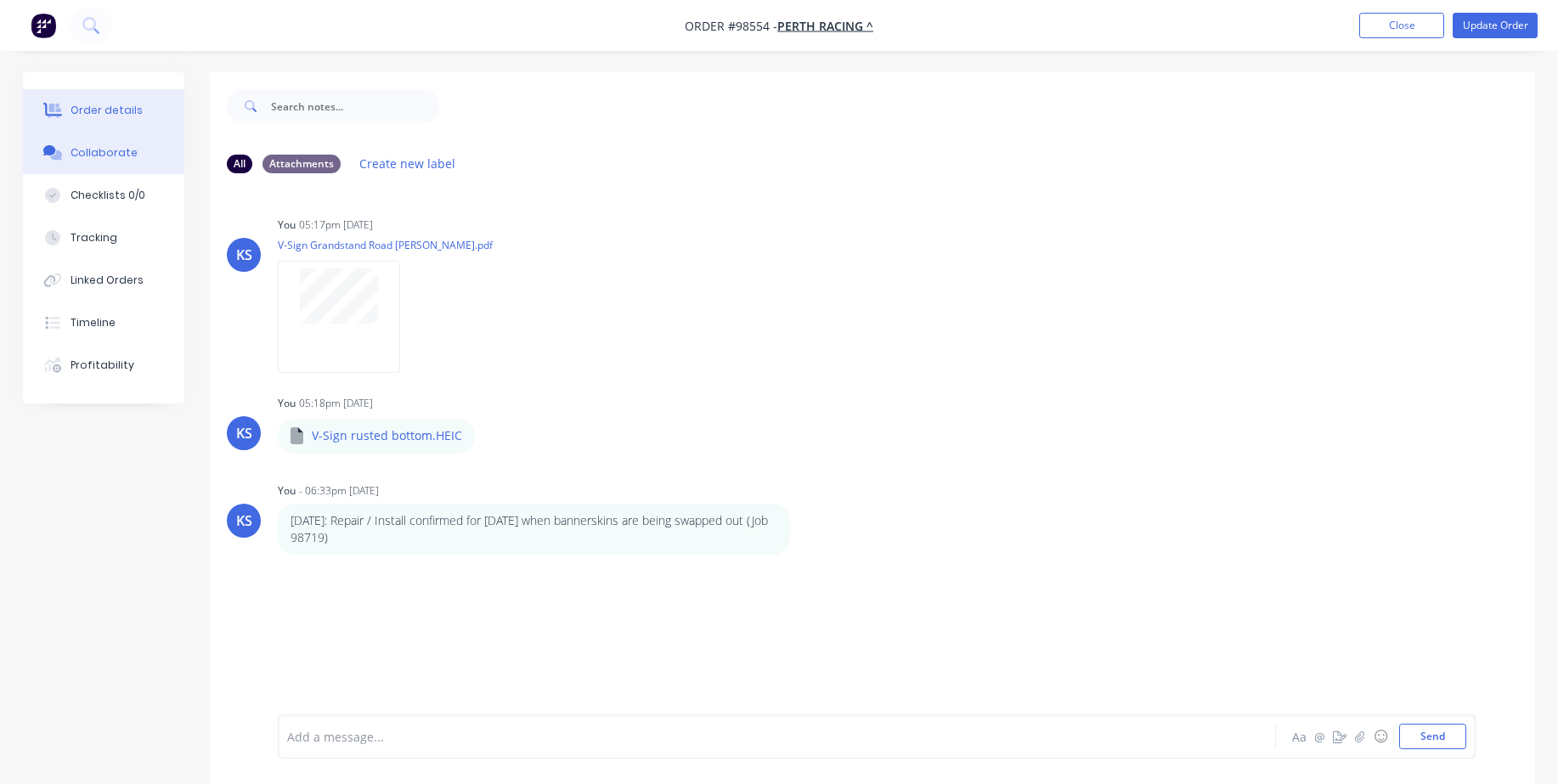
click at [74, 107] on div "Order details" at bounding box center [106, 110] width 72 height 15
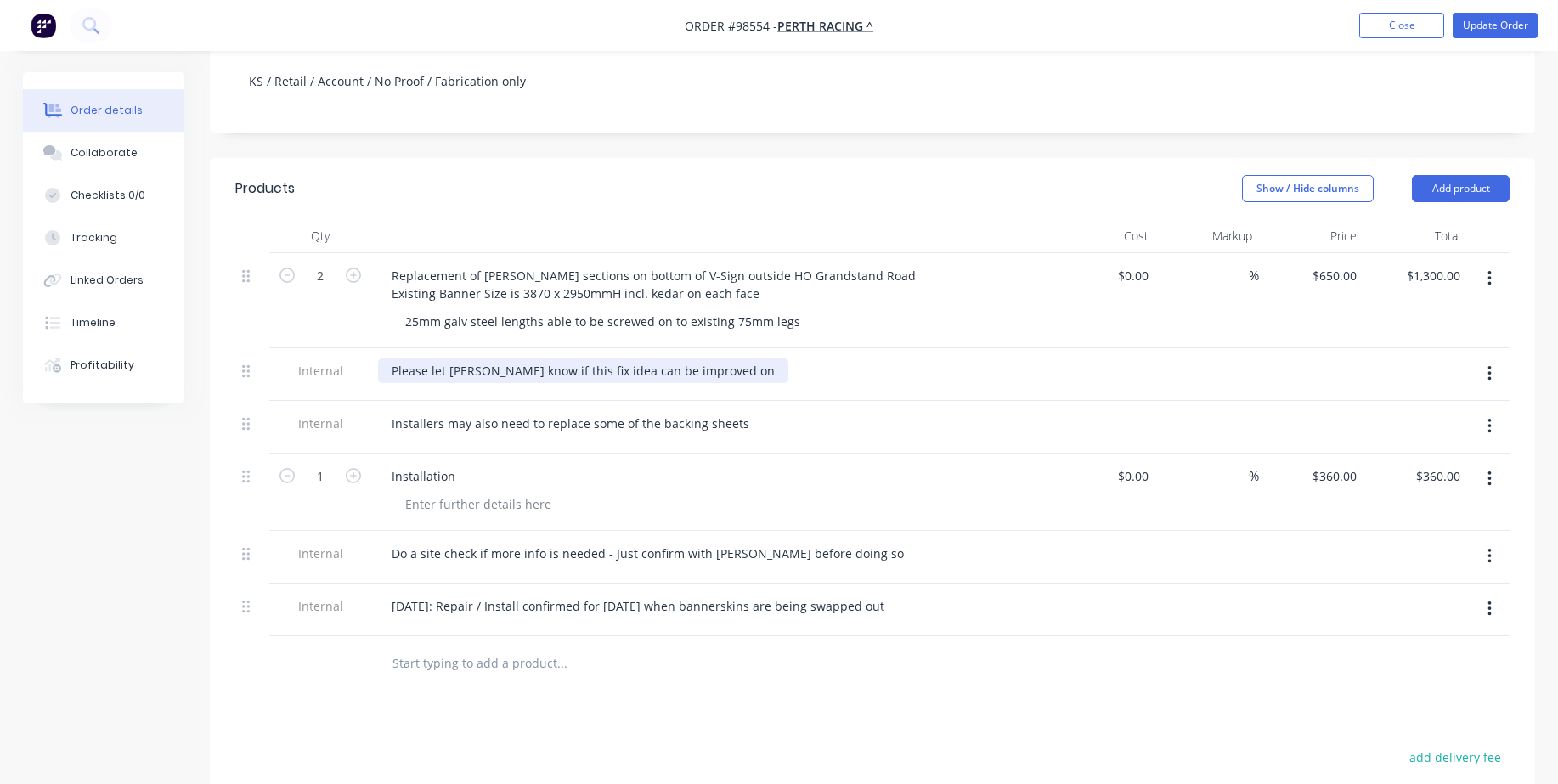
scroll to position [425, 0]
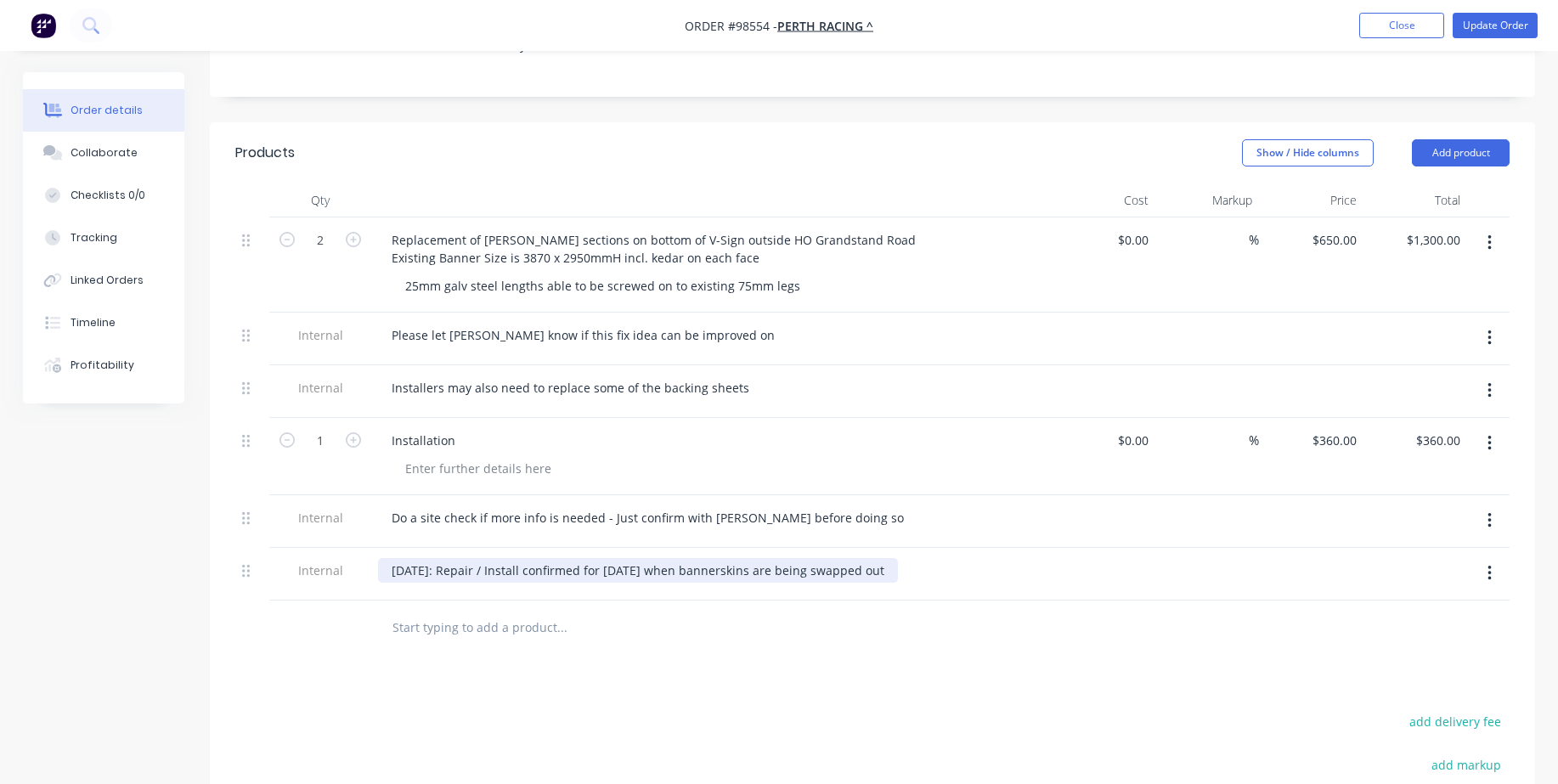
click at [898, 558] on div "[DATE]: Repair / Install confirmed for [DATE] when bannerskins are being swappe…" at bounding box center [638, 571] width 520 height 25
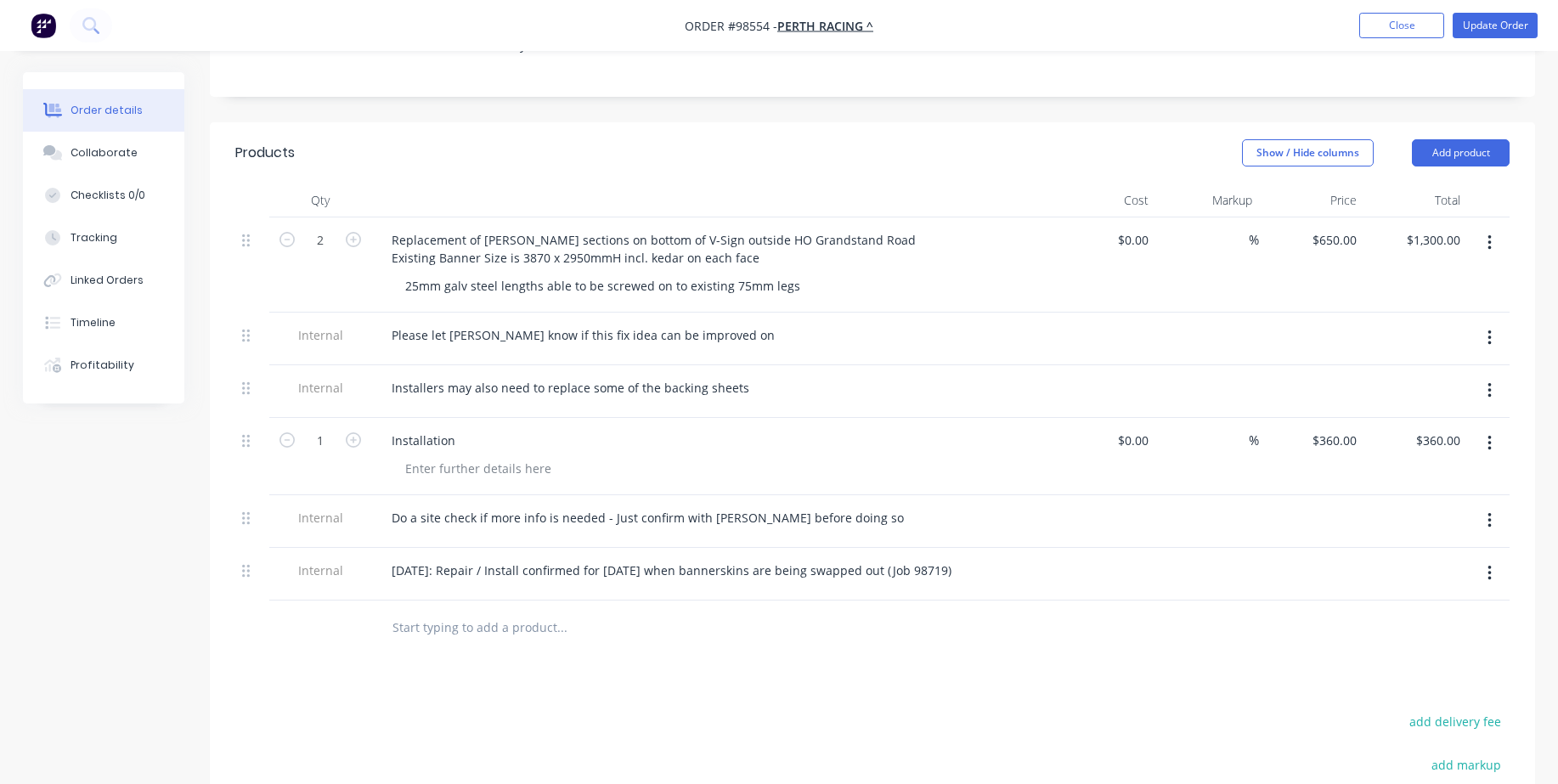
click at [823, 611] on div at bounding box center [633, 627] width 509 height 34
click at [1474, 23] on button "Update Order" at bounding box center [1495, 25] width 85 height 26
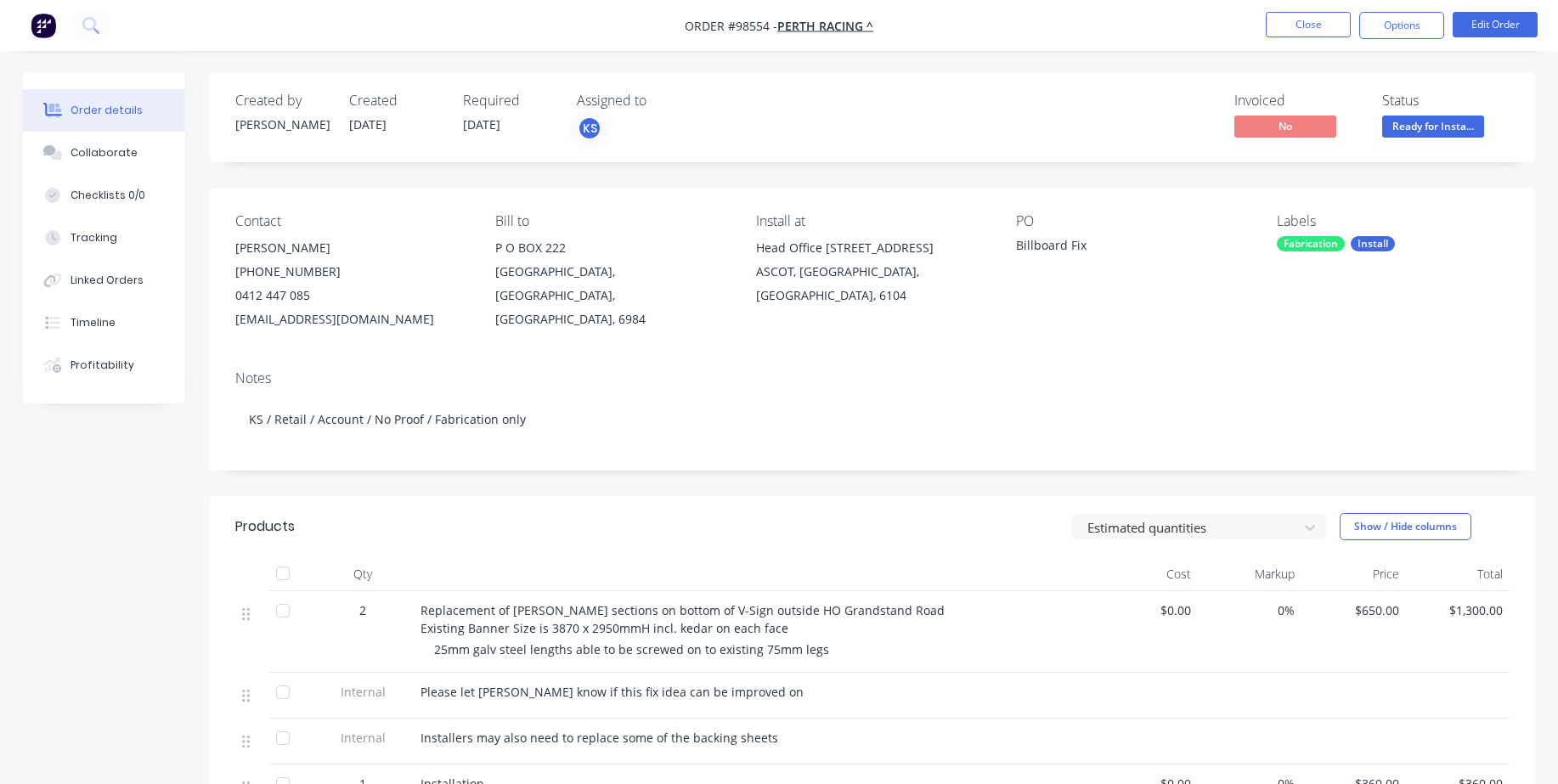
click at [1306, 241] on div "Fabrication" at bounding box center [1310, 244] width 68 height 15
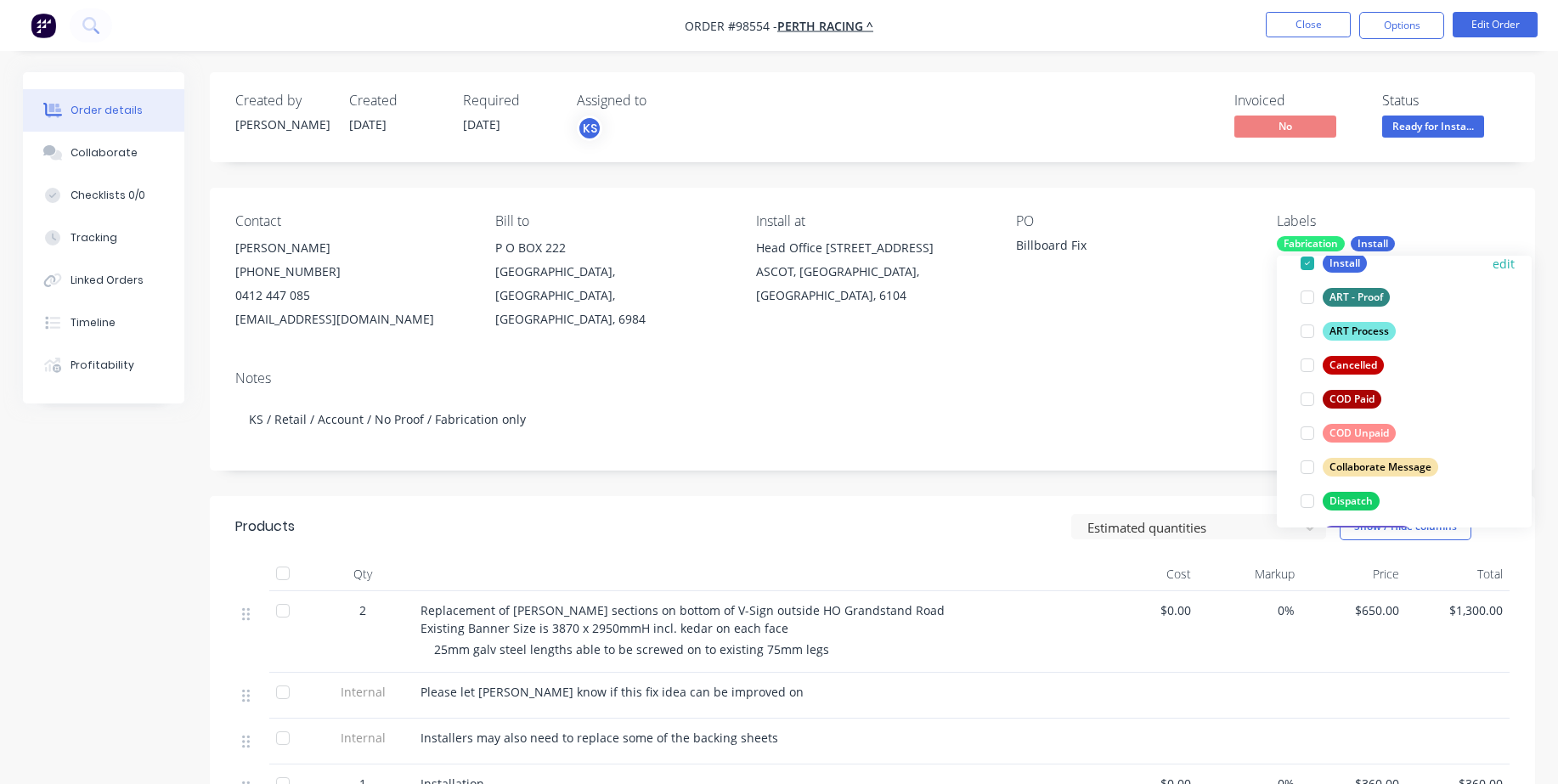
scroll to position [169, 0]
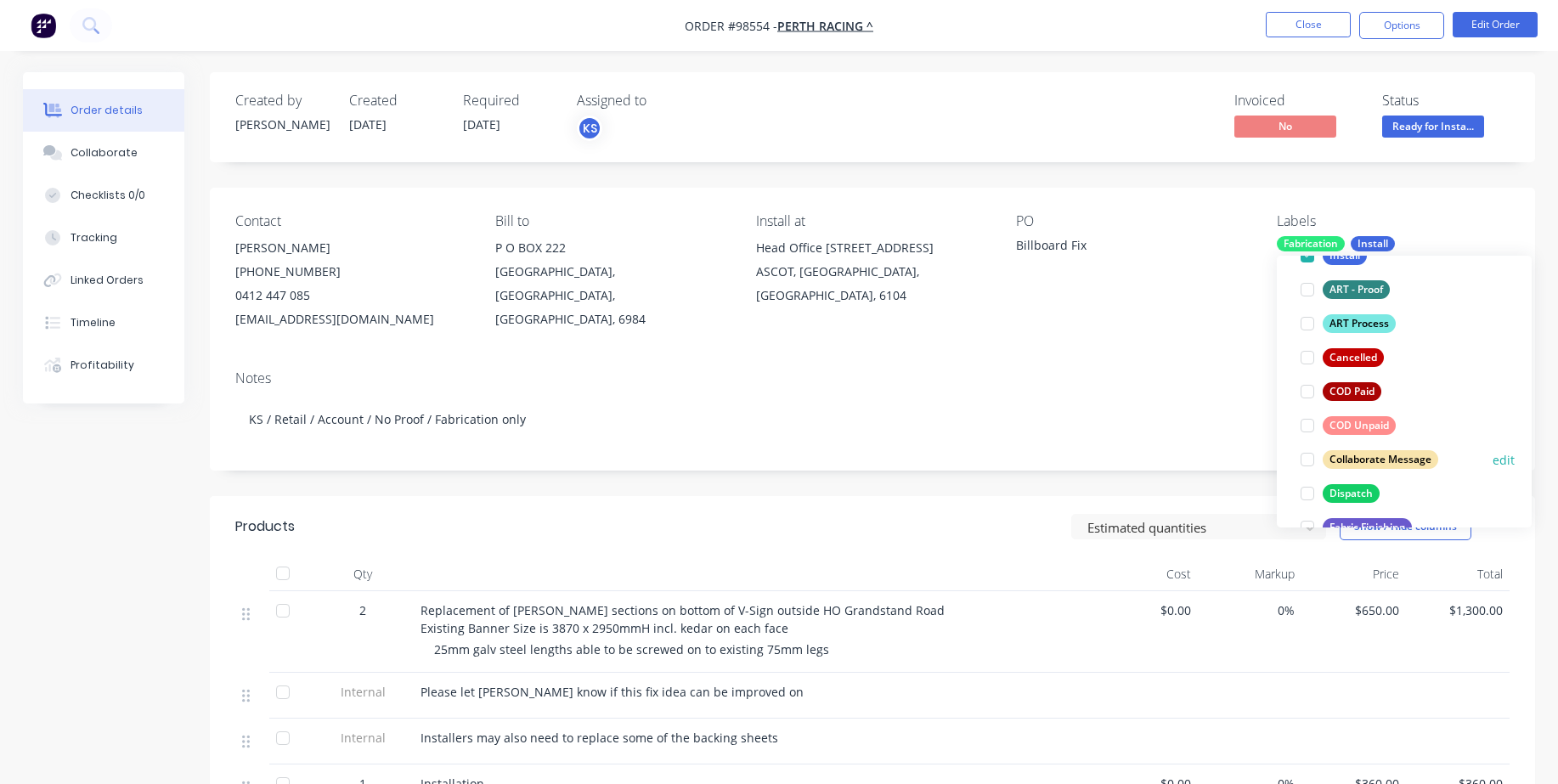
click at [1305, 455] on div at bounding box center [1307, 459] width 34 height 34
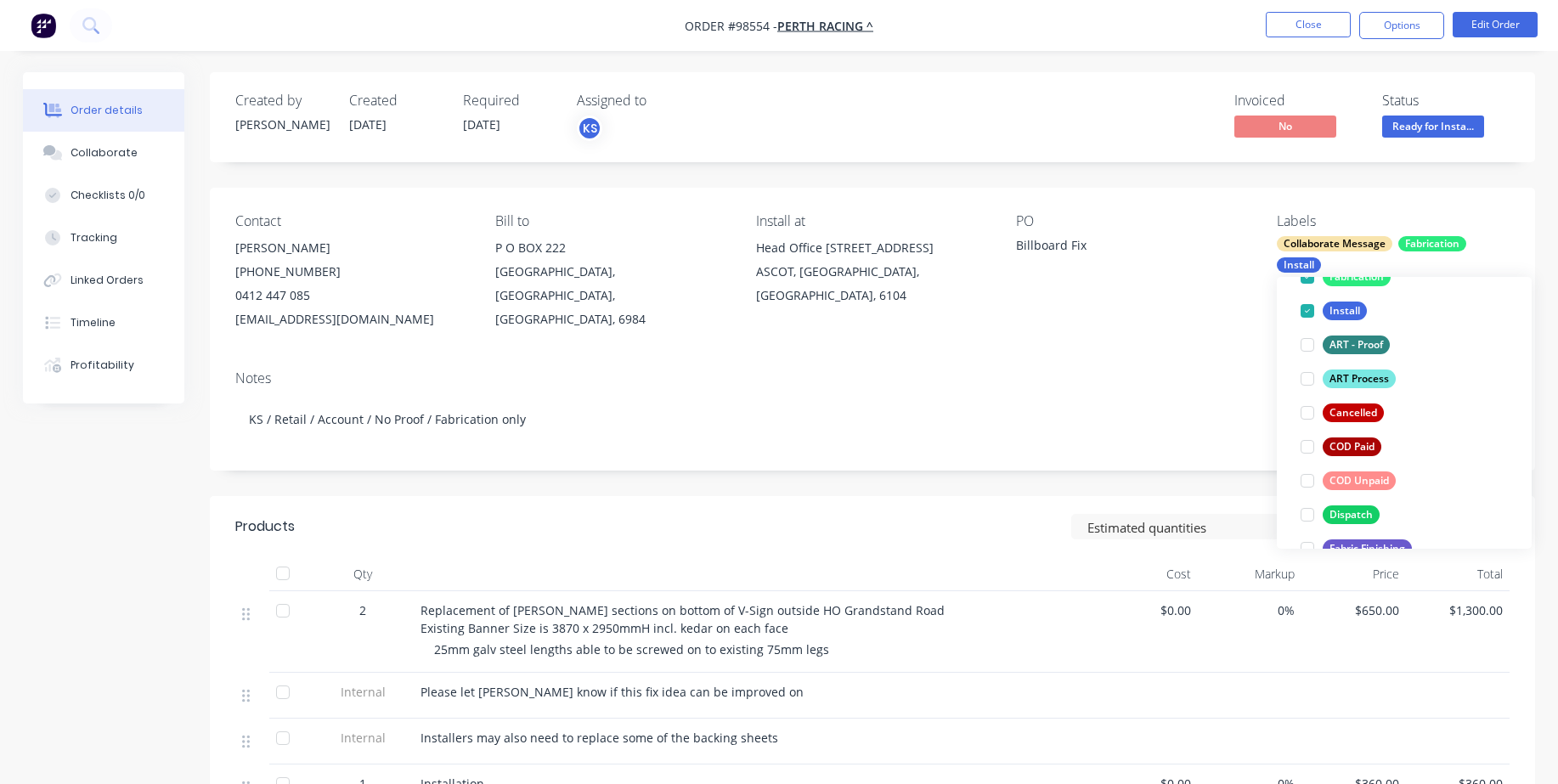
scroll to position [0, 0]
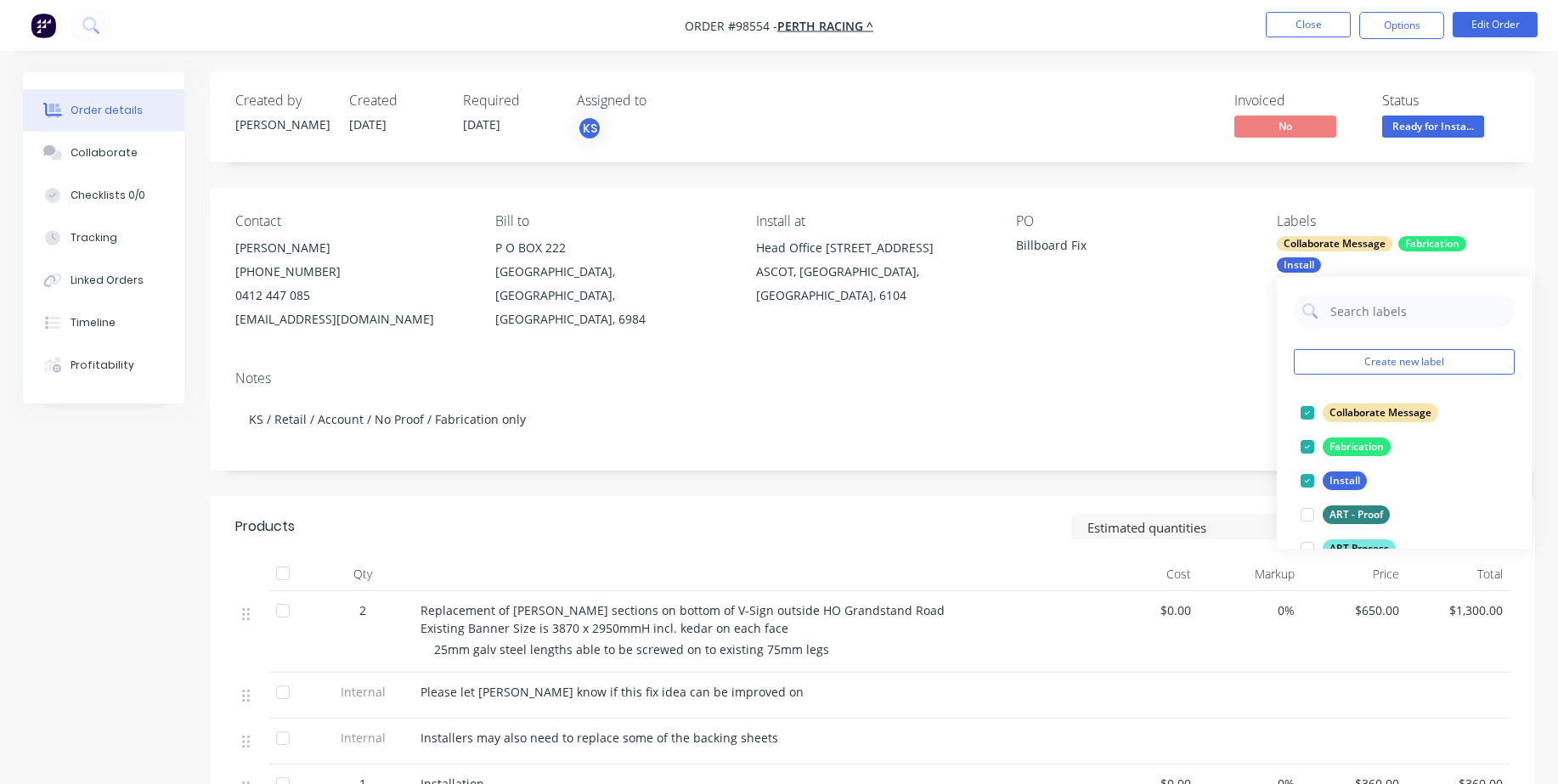
click at [1169, 363] on div "Notes KS / Retail / Account / No Proof / Fabrication only" at bounding box center [872, 414] width 1325 height 114
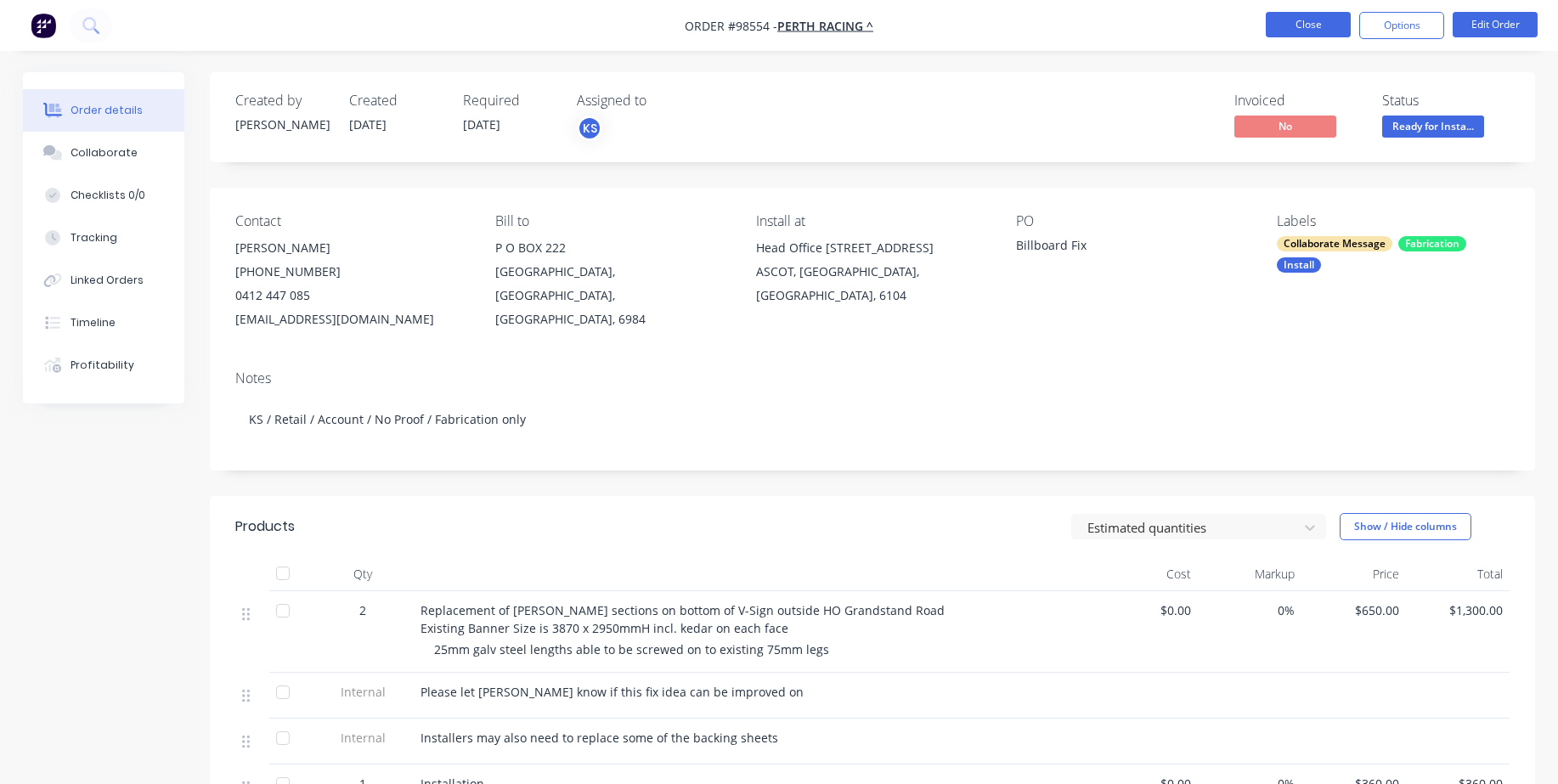
click at [1307, 21] on button "Close" at bounding box center [1308, 24] width 85 height 26
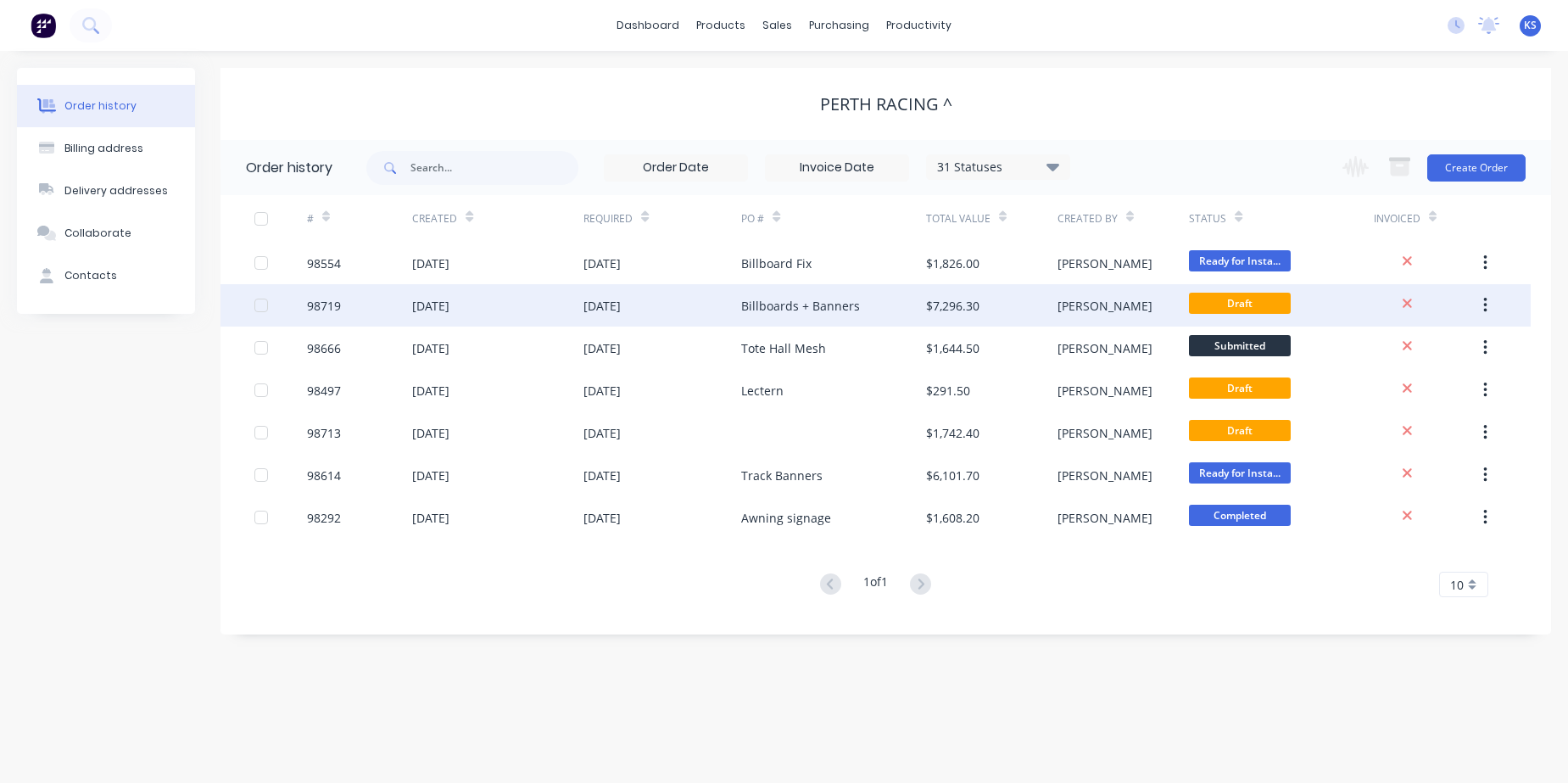
click at [621, 304] on div "[DATE]" at bounding box center [601, 306] width 37 height 18
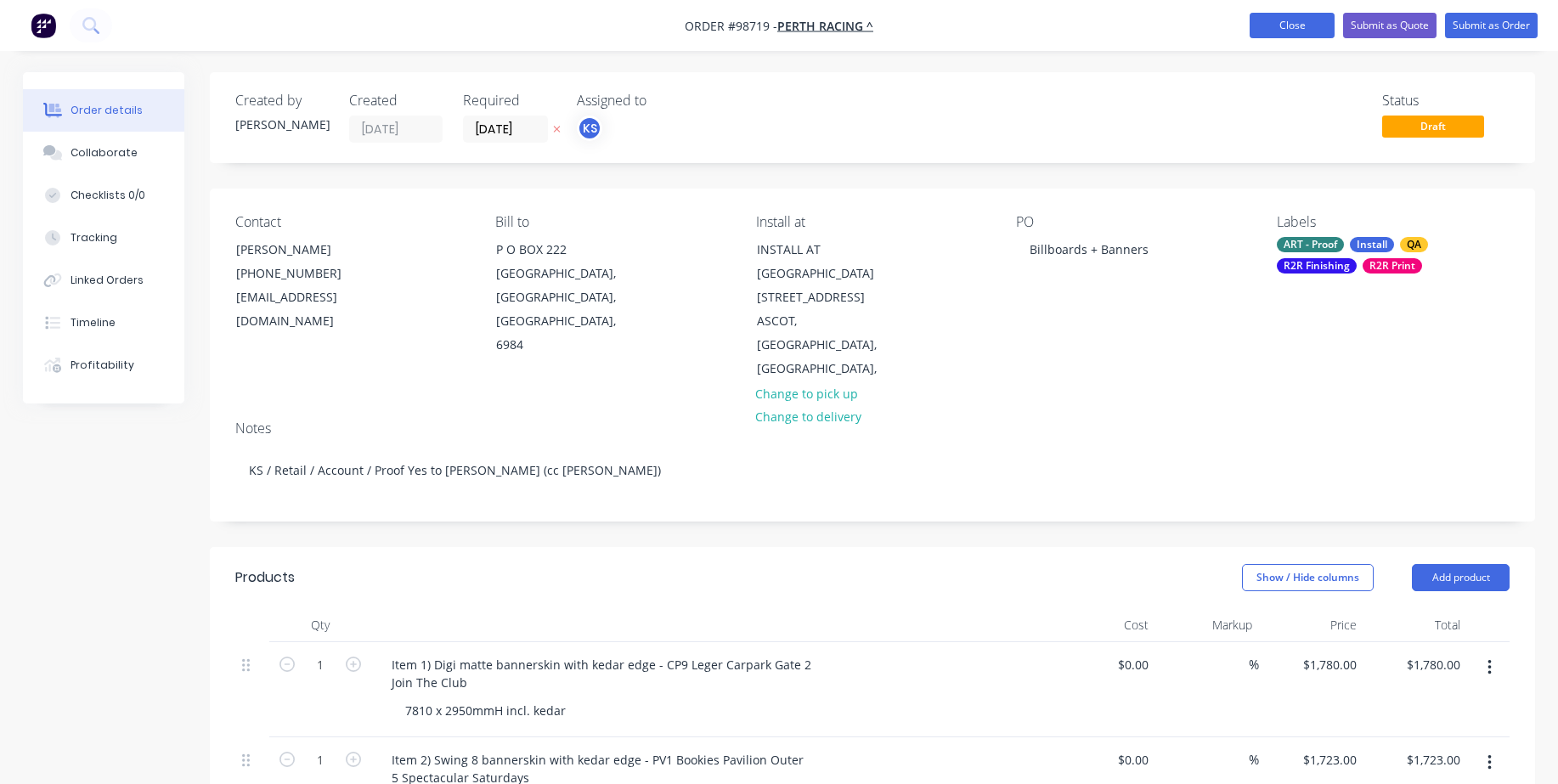
click at [1297, 22] on button "Close" at bounding box center [1292, 25] width 85 height 26
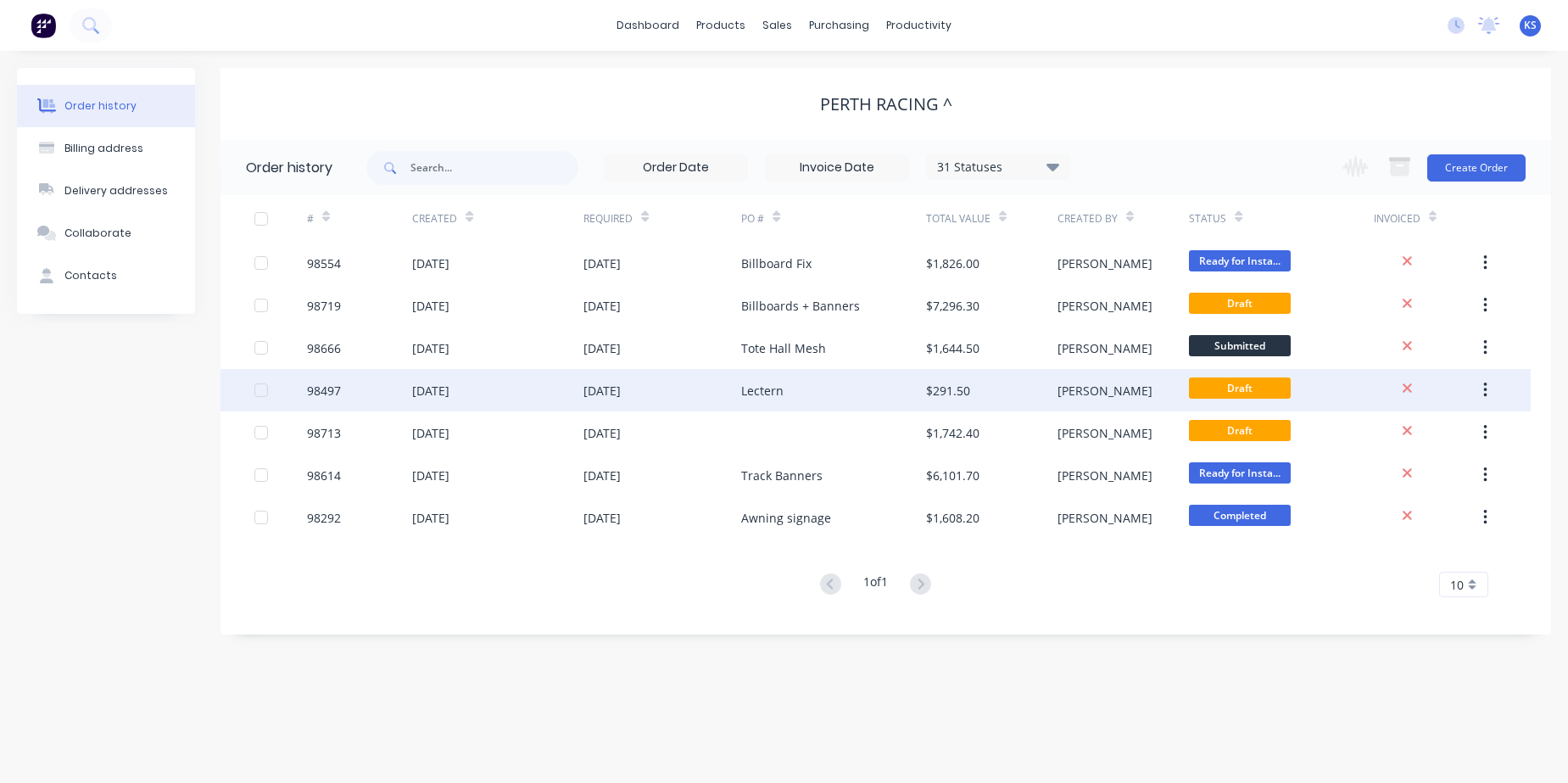
click at [595, 393] on div "[DATE]" at bounding box center [601, 390] width 37 height 18
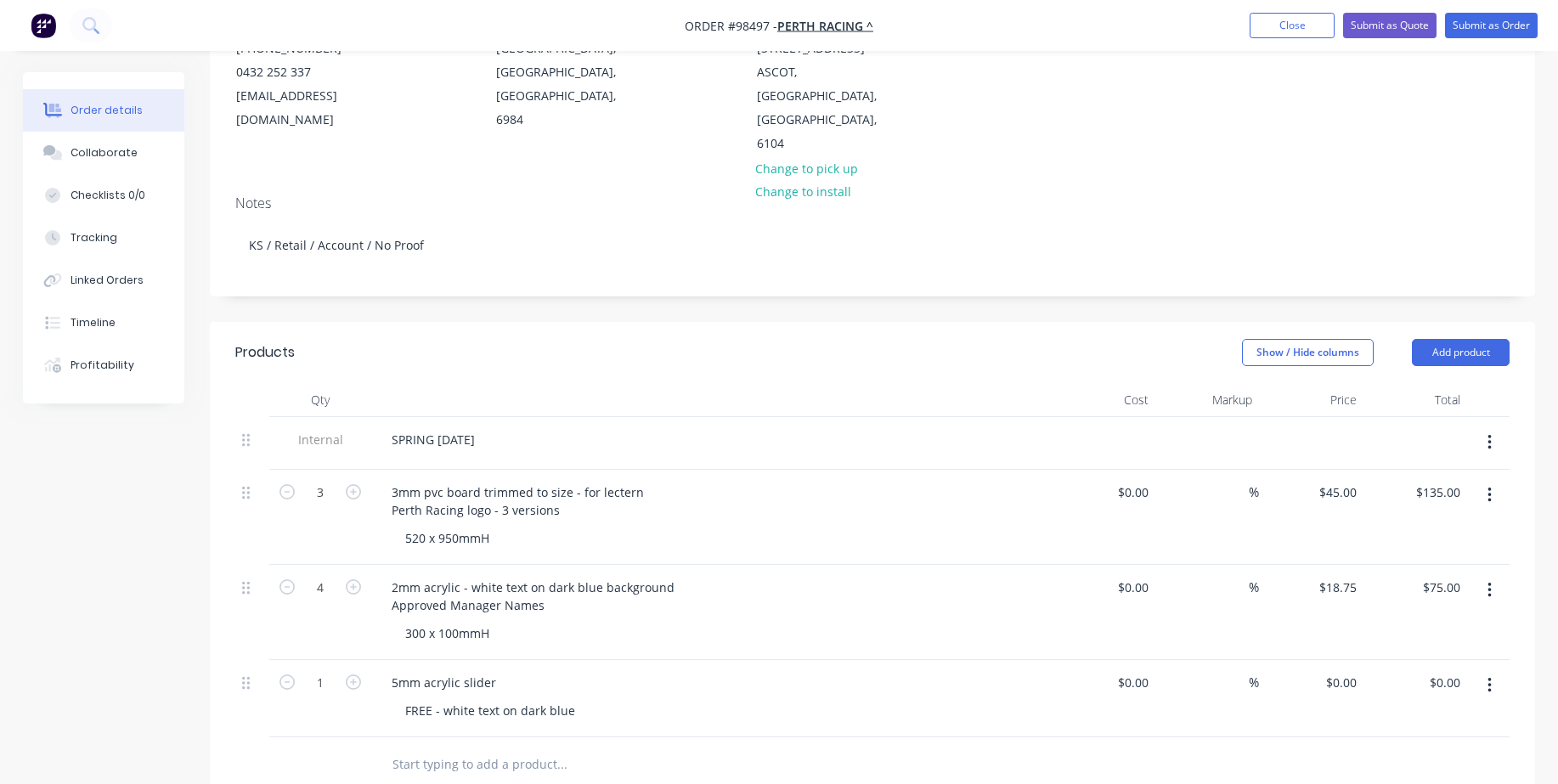
scroll to position [255, 0]
